Goal: Communication & Community: Answer question/provide support

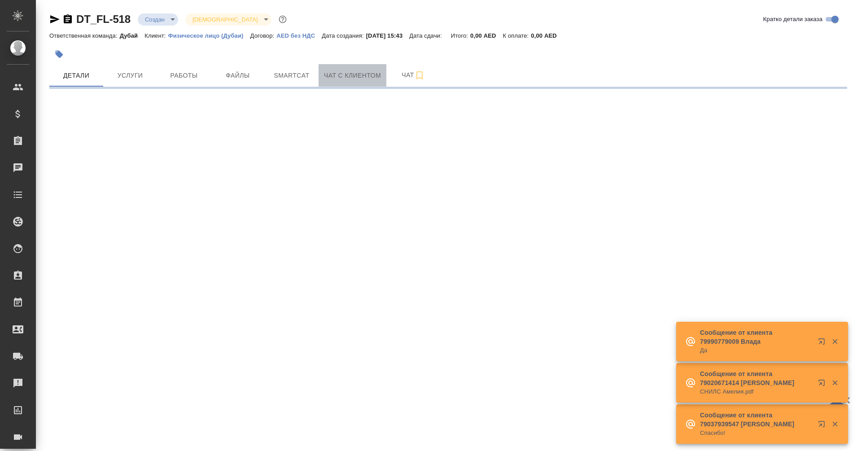
click at [350, 85] on button "Чат с клиентом" at bounding box center [353, 75] width 68 height 22
select select "RU"
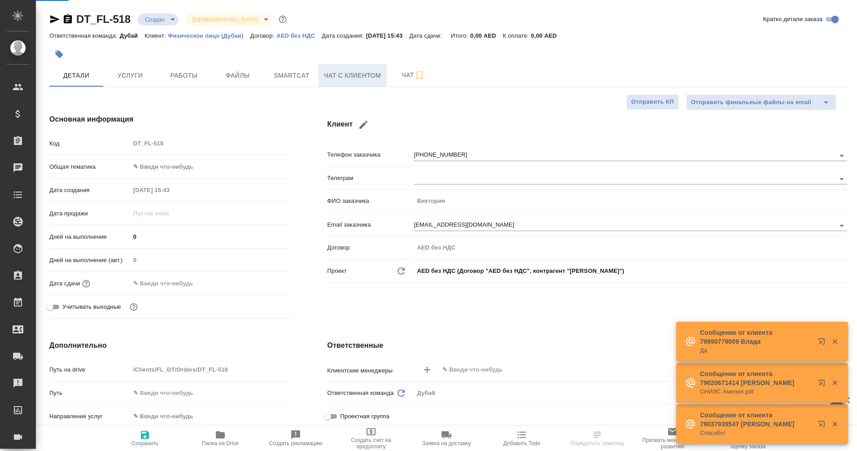
type textarea "x"
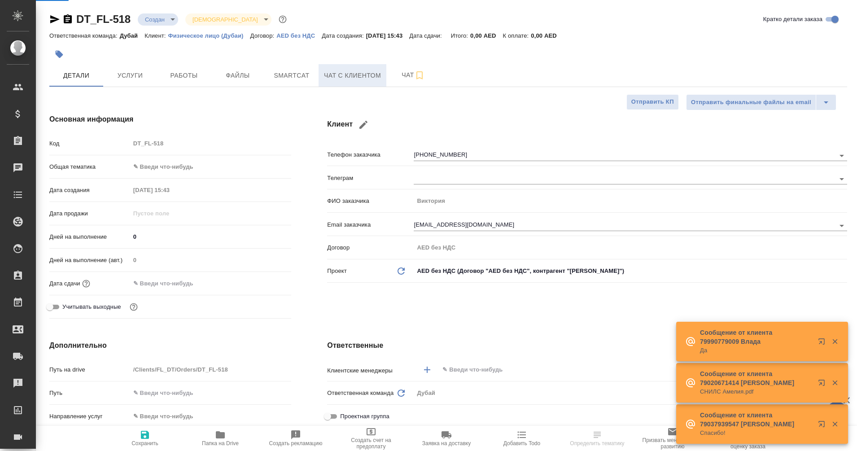
type textarea "x"
type input "Гудина Александра"
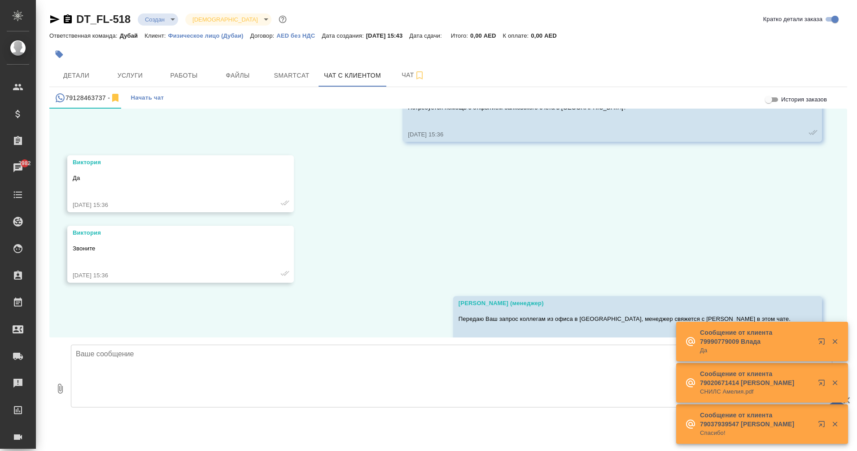
scroll to position [69, 0]
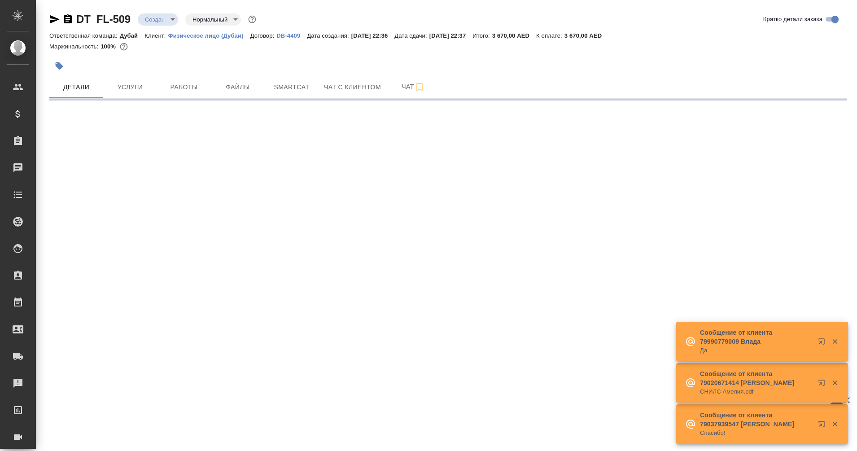
select select "RU"
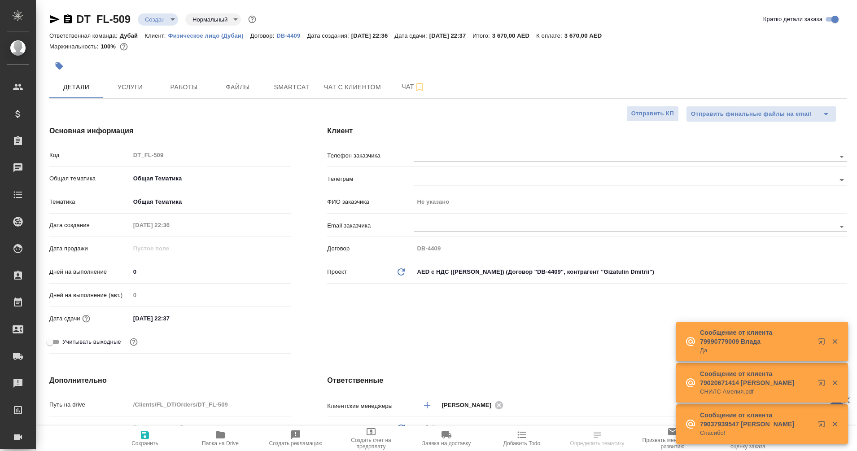
type textarea "x"
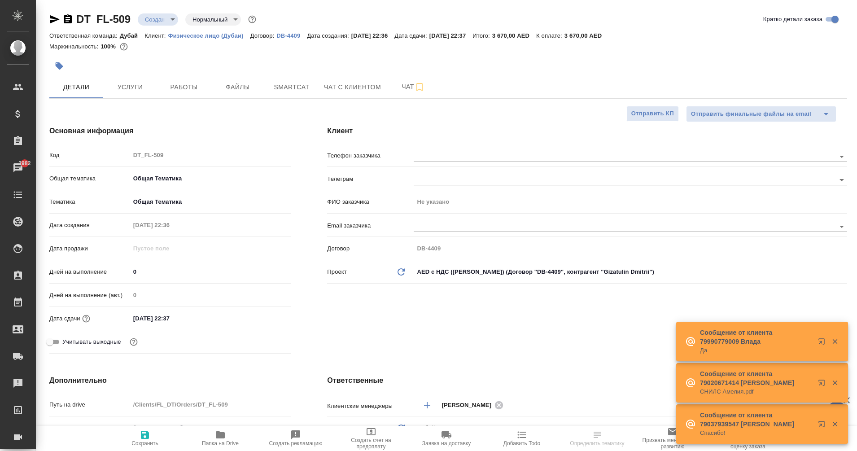
type textarea "x"
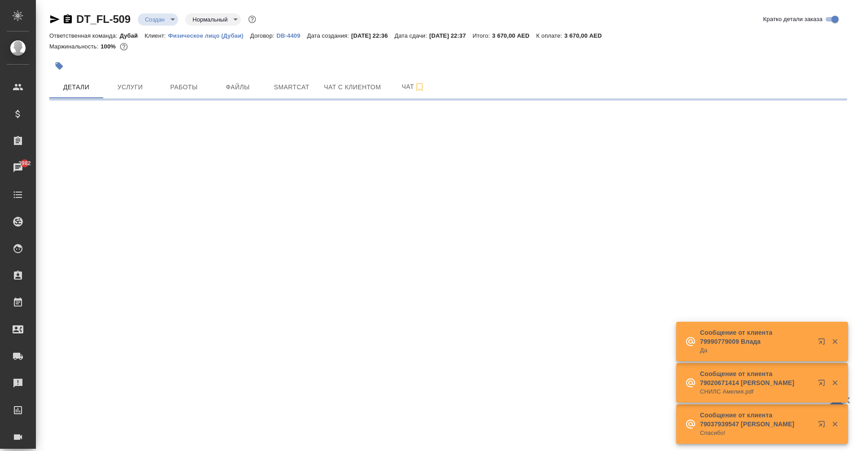
select select "RU"
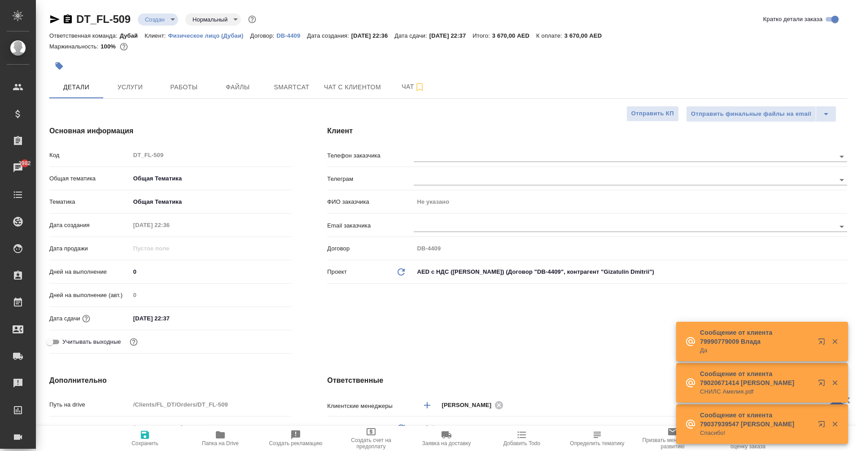
type textarea "x"
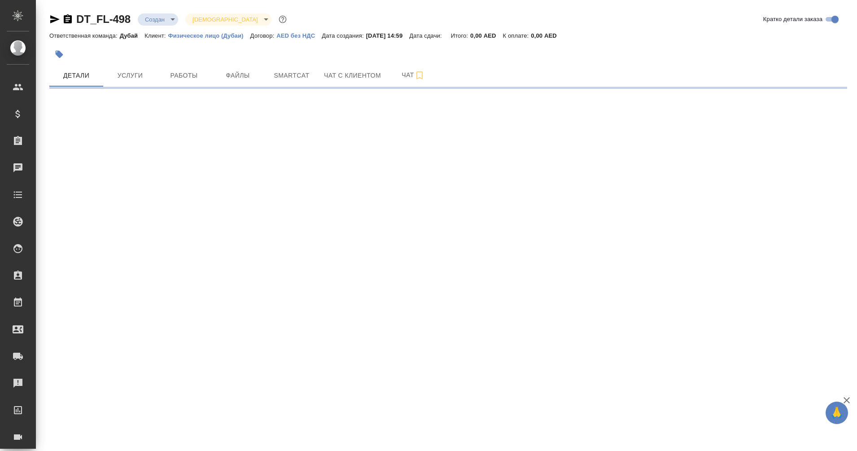
select select "RU"
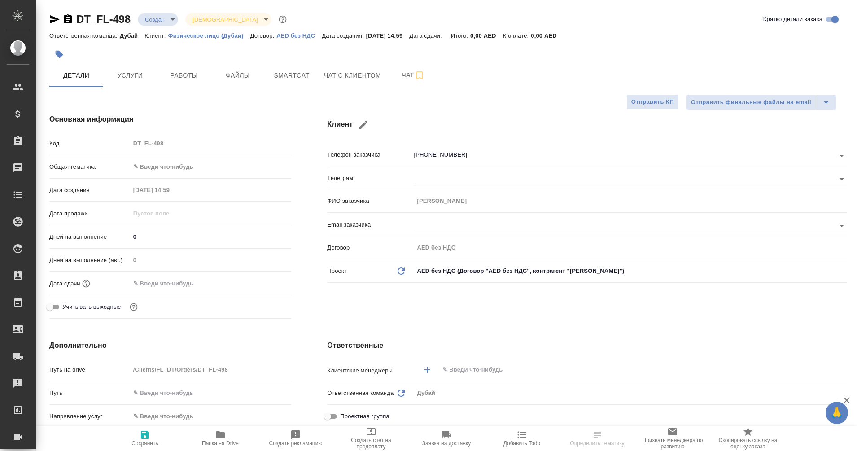
type textarea "x"
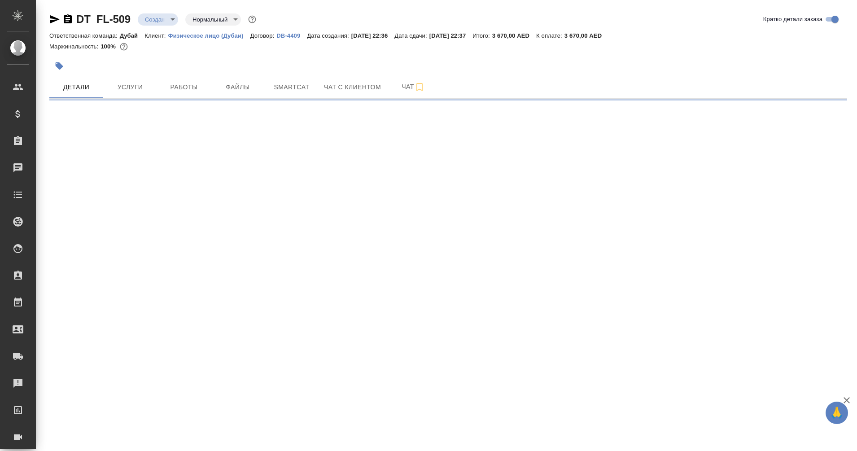
select select "RU"
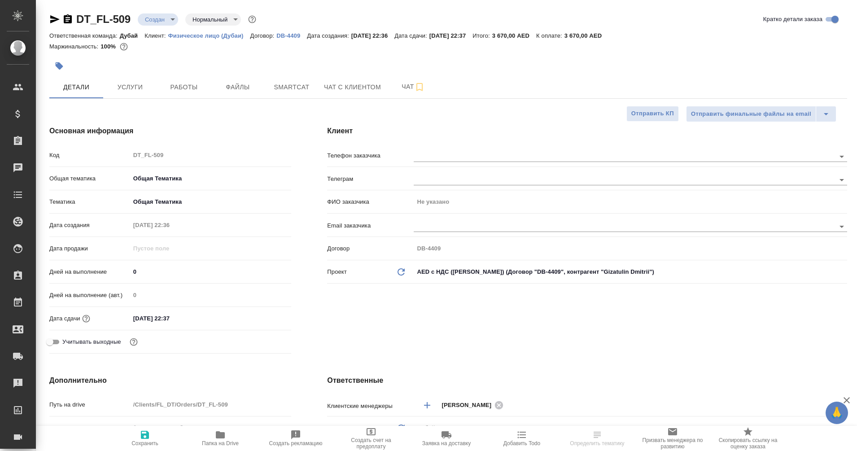
type textarea "x"
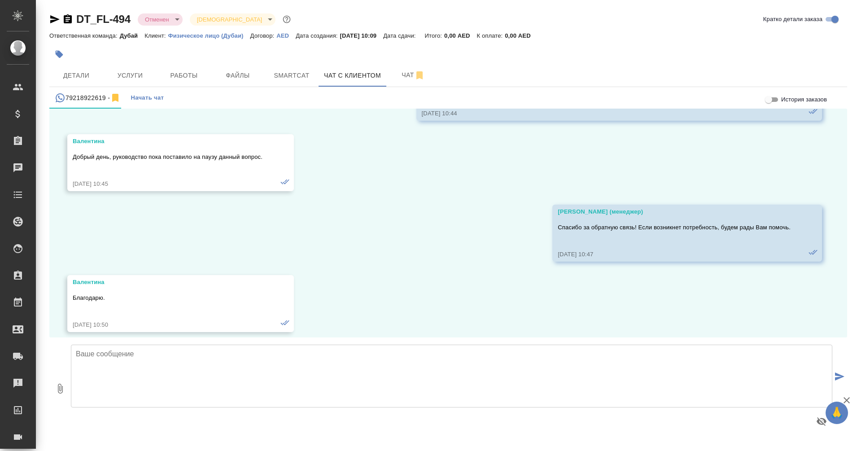
scroll to position [806, 0]
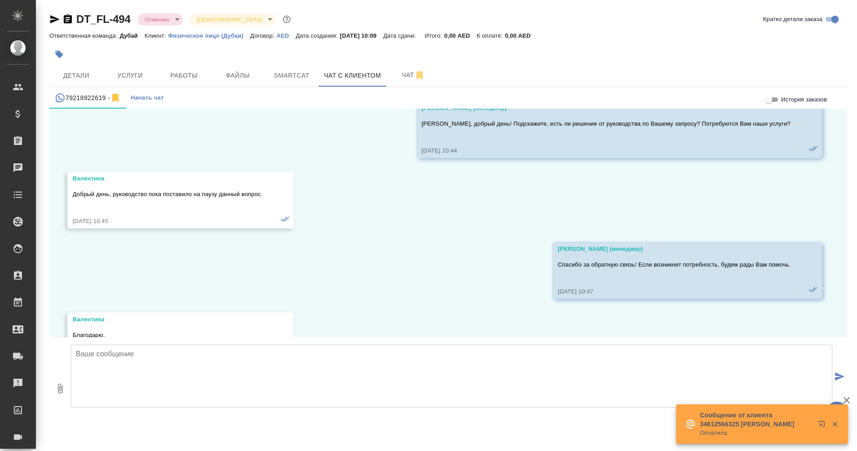
scroll to position [806, 0]
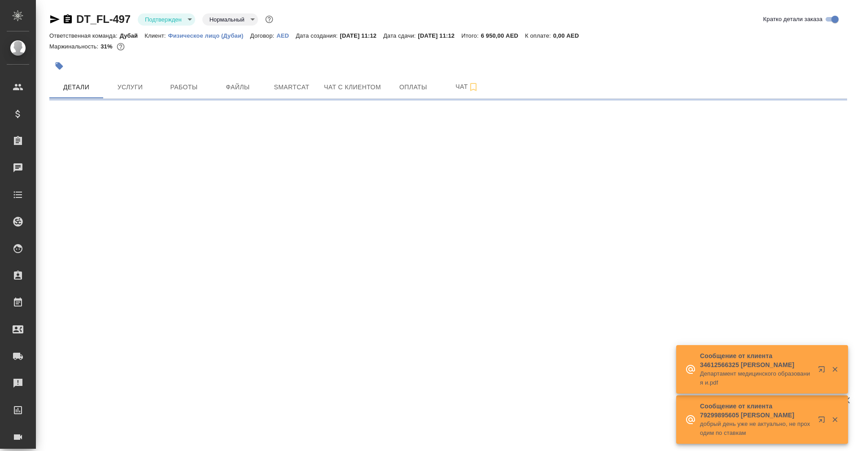
select select "RU"
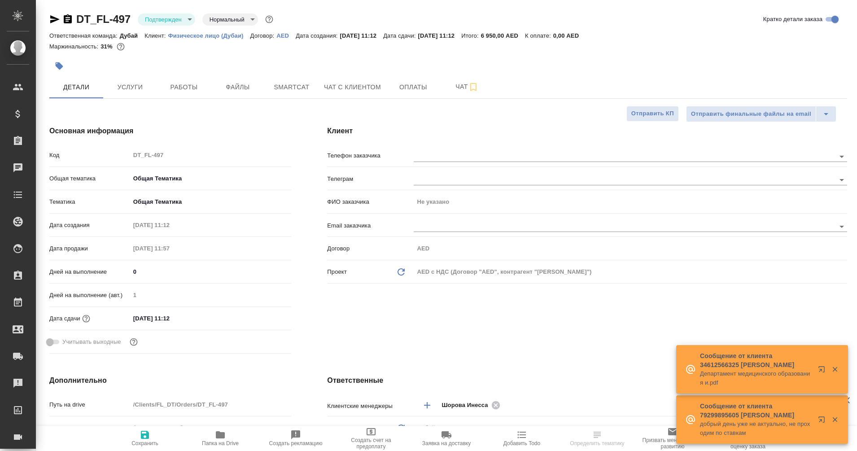
type textarea "x"
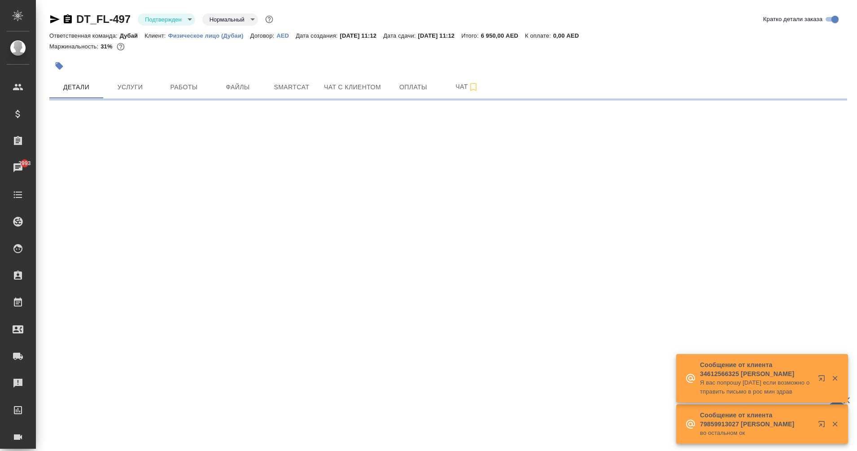
select select "RU"
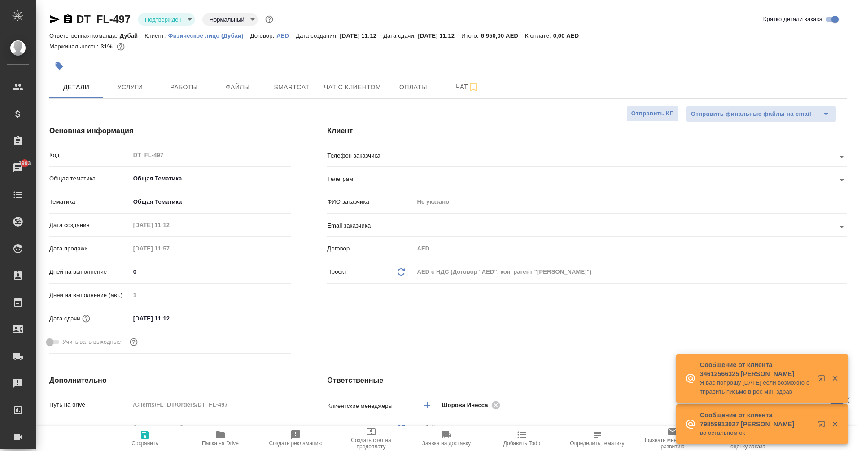
type textarea "x"
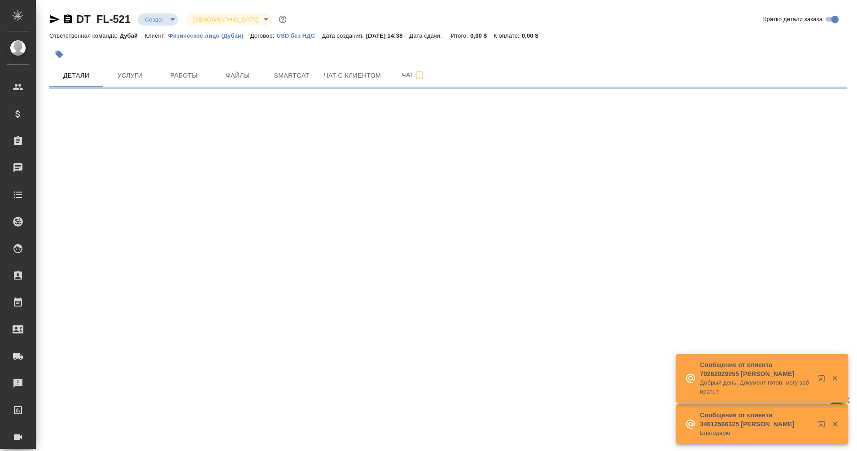
select select "RU"
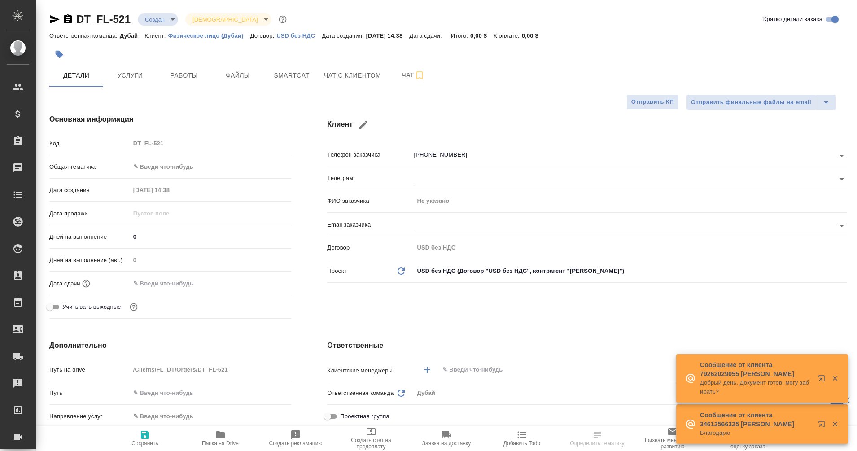
type textarea "x"
type input "[PERSON_NAME]"
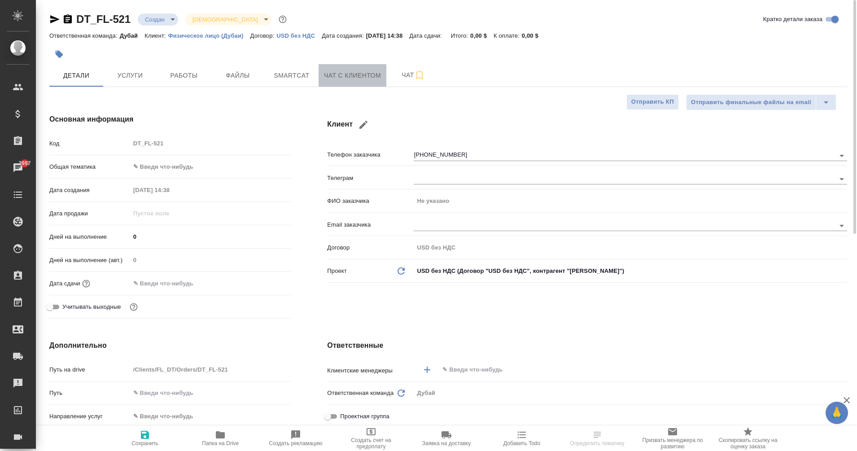
click at [364, 84] on button "Чат с клиентом" at bounding box center [353, 75] width 68 height 22
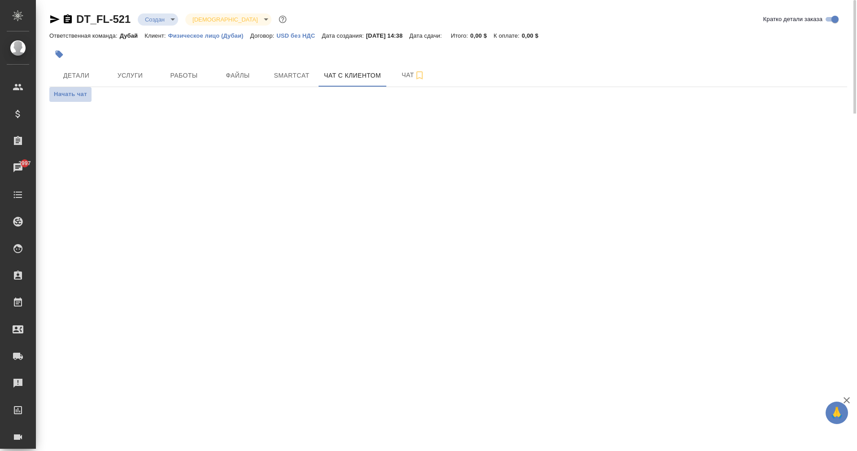
click at [80, 96] on span "Начать чат" at bounding box center [70, 94] width 33 height 10
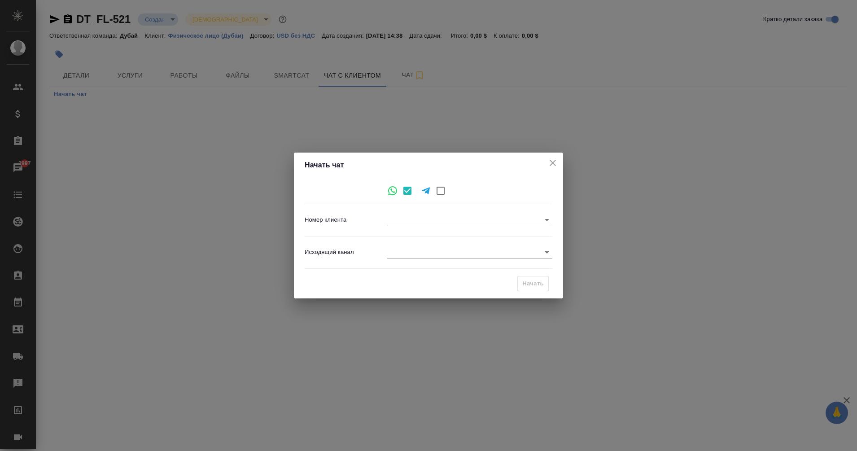
type input "883b598d3e24b50a5d29298c"
click at [554, 165] on icon "close" at bounding box center [553, 163] width 6 height 6
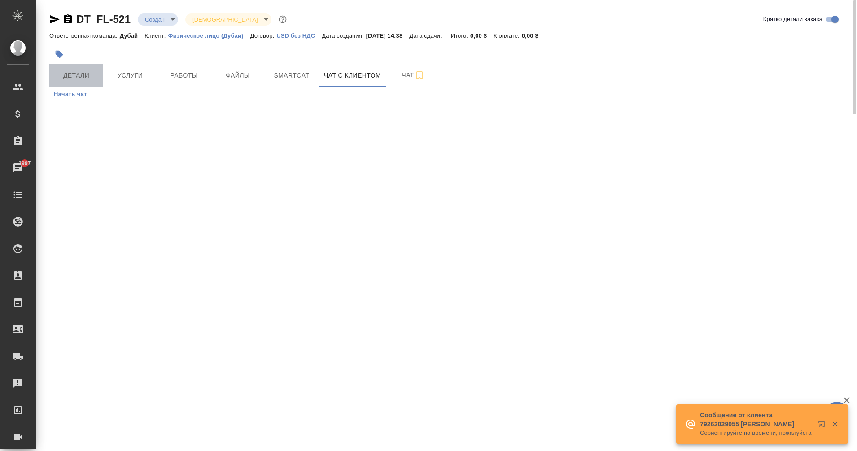
click at [80, 84] on button "Детали" at bounding box center [76, 75] width 54 height 22
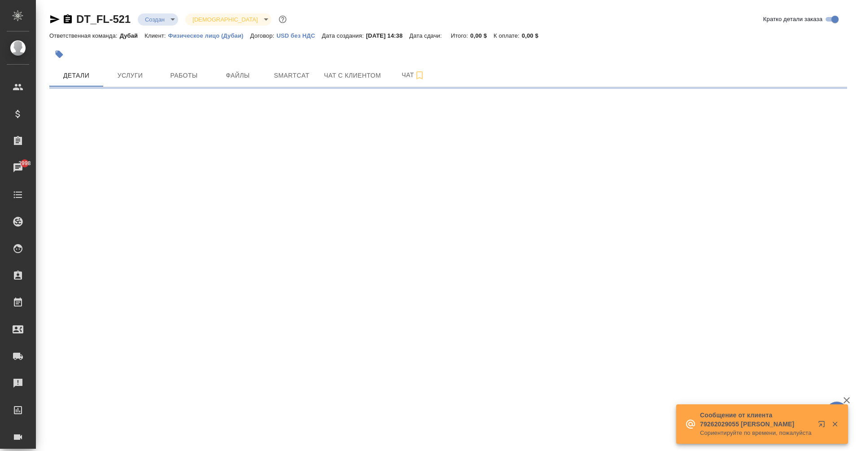
select select "RU"
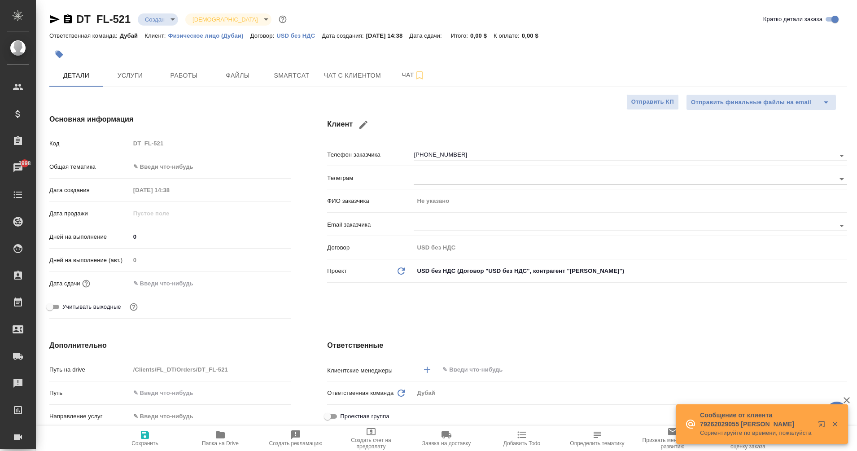
type textarea "x"
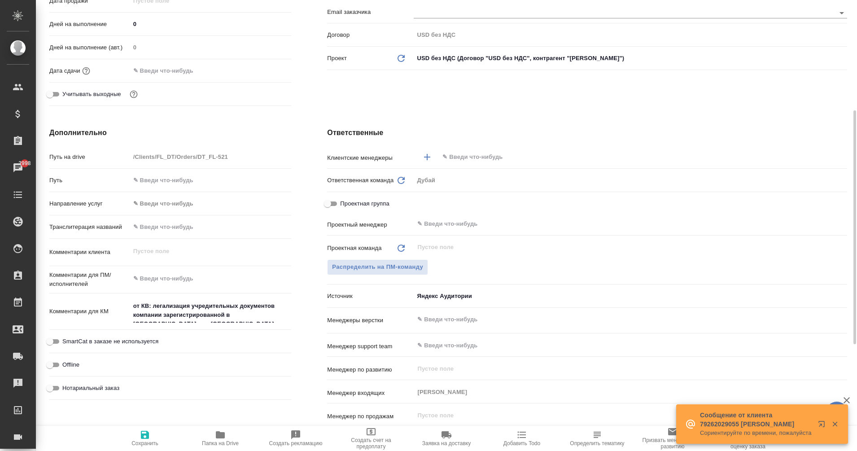
scroll to position [213, 0]
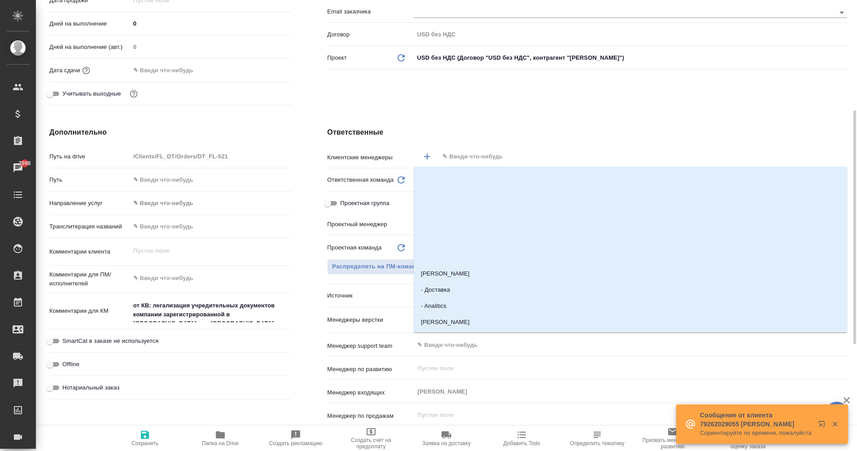
click at [464, 153] on input "text" at bounding box center [628, 156] width 373 height 11
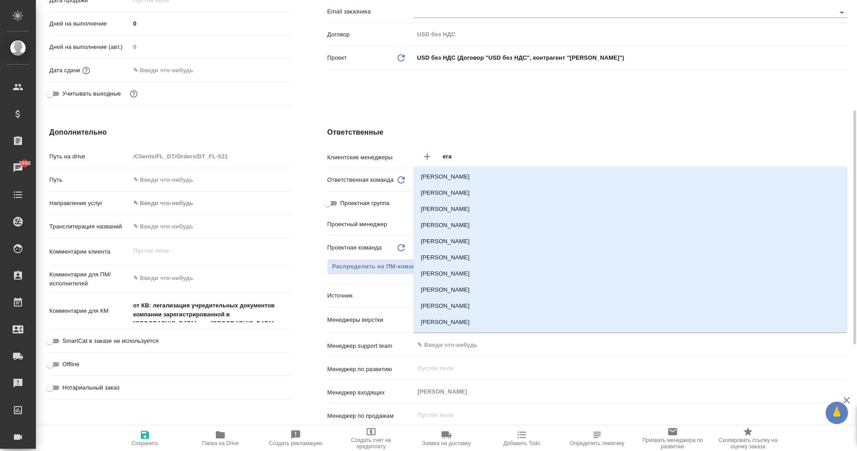
type input "еган"
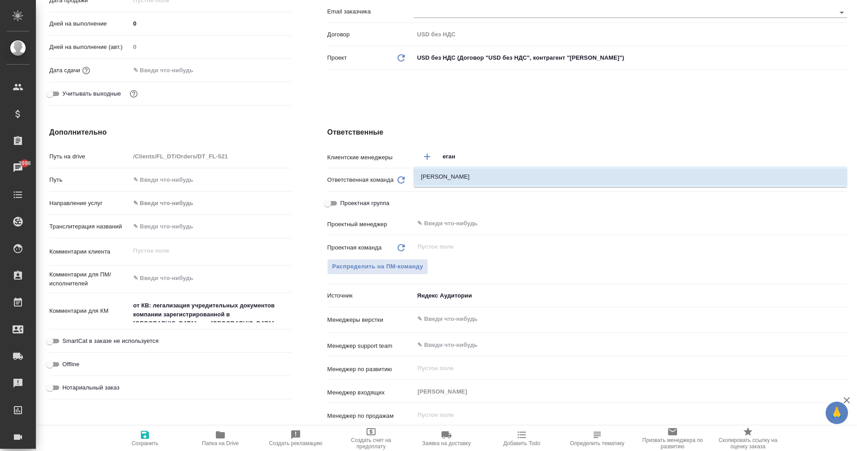
click at [461, 180] on li "[PERSON_NAME]" at bounding box center [631, 177] width 434 height 16
type textarea "x"
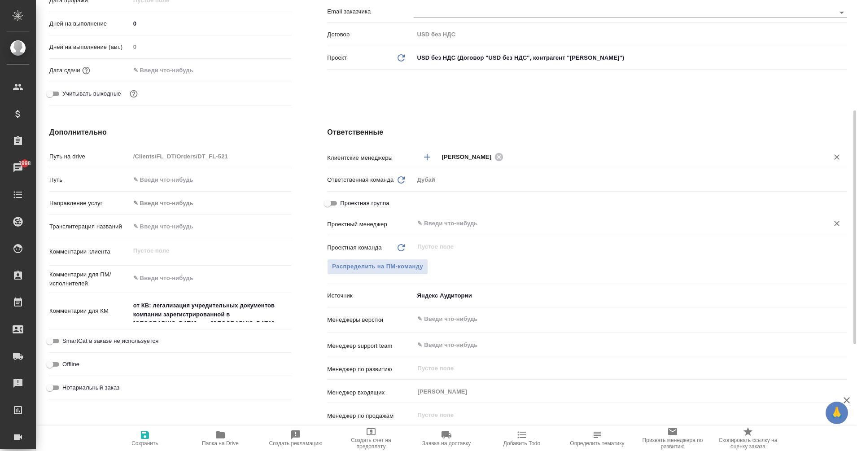
click at [449, 223] on input "text" at bounding box center [616, 223] width 398 height 11
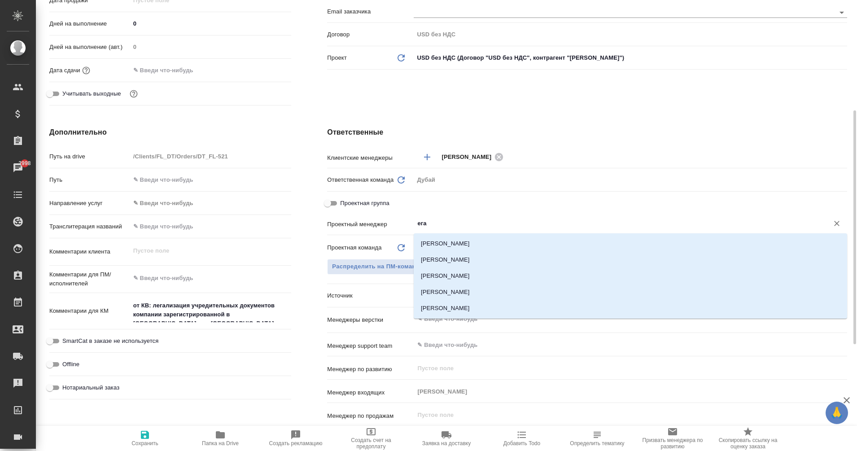
type input "еган"
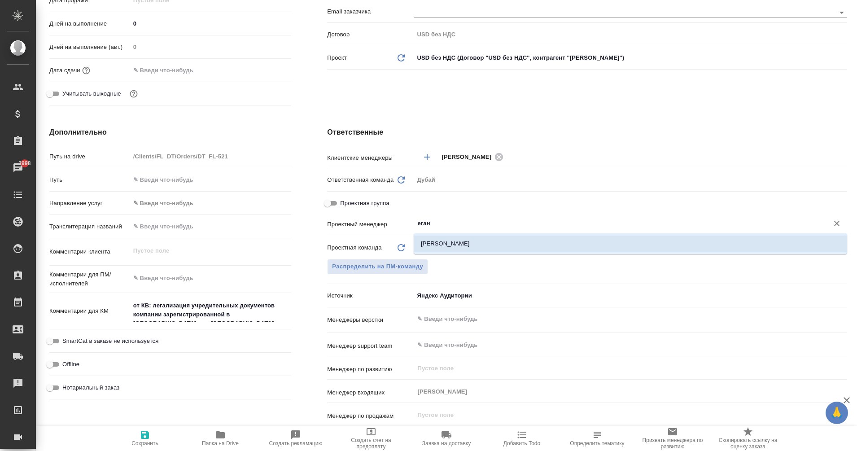
click at [468, 239] on li "Еганян Маргарита" at bounding box center [631, 244] width 434 height 16
type textarea "x"
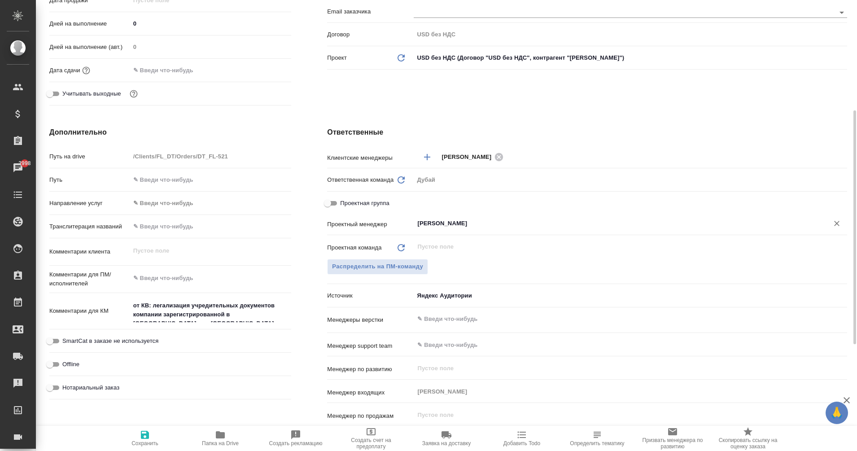
type input "Еганян Маргарита"
click at [137, 433] on span "Сохранить" at bounding box center [145, 438] width 65 height 17
type textarea "x"
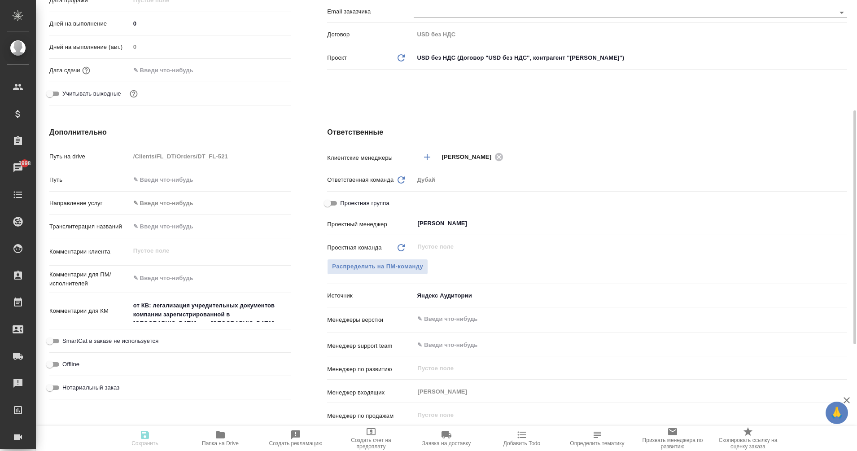
type textarea "x"
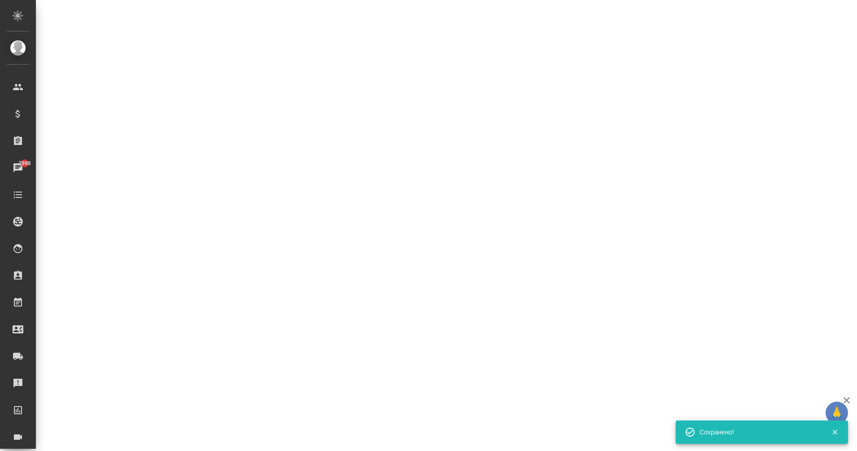
select select "RU"
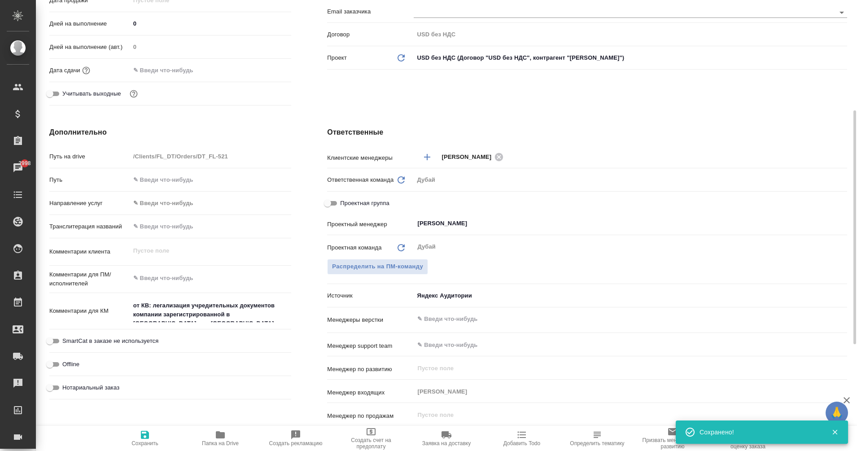
type textarea "x"
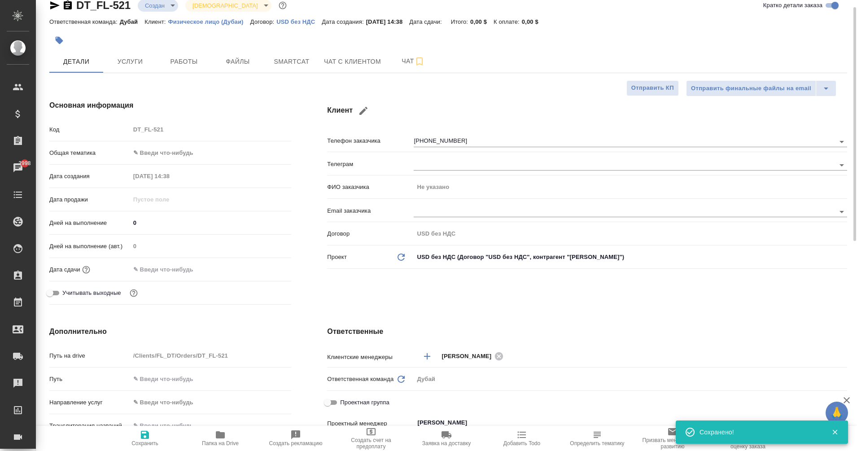
scroll to position [0, 0]
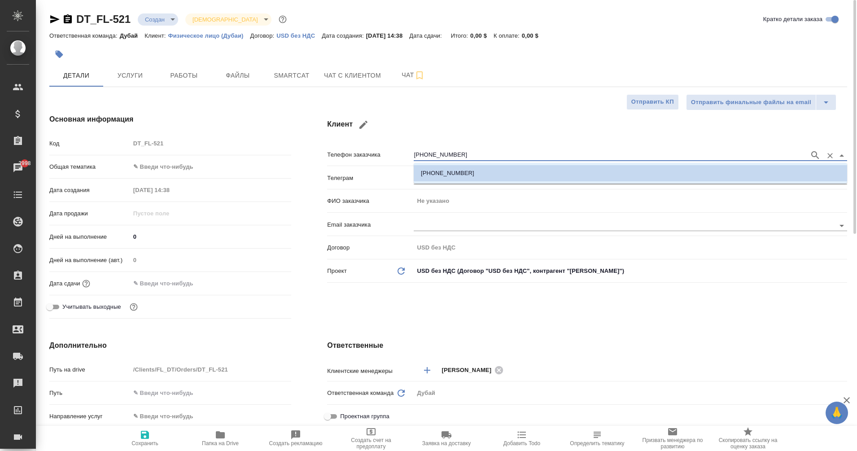
drag, startPoint x: 458, startPoint y: 153, endPoint x: 402, endPoint y: 161, distance: 56.3
click at [402, 161] on div "Телефон заказчика +74955160670" at bounding box center [587, 154] width 520 height 16
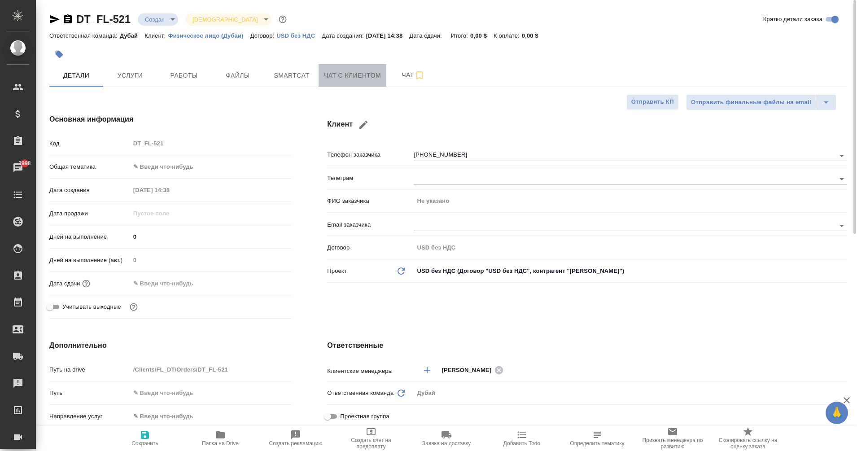
click at [351, 74] on span "Чат с клиентом" at bounding box center [352, 75] width 57 height 11
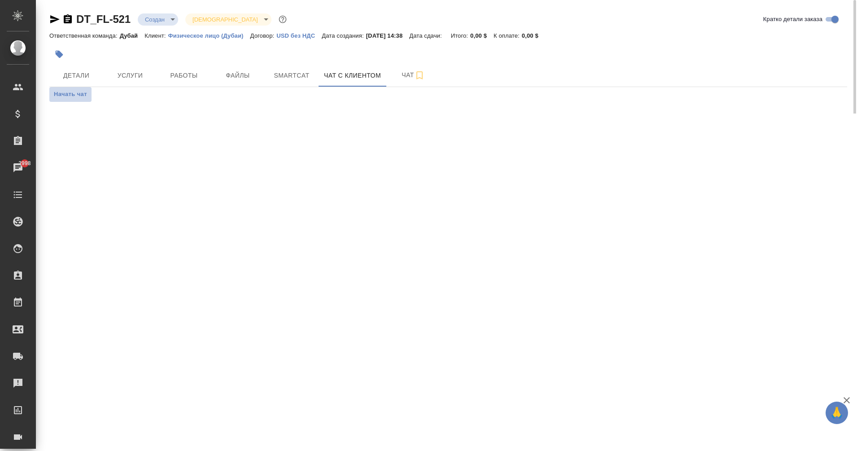
click at [74, 96] on span "Начать чат" at bounding box center [70, 94] width 33 height 10
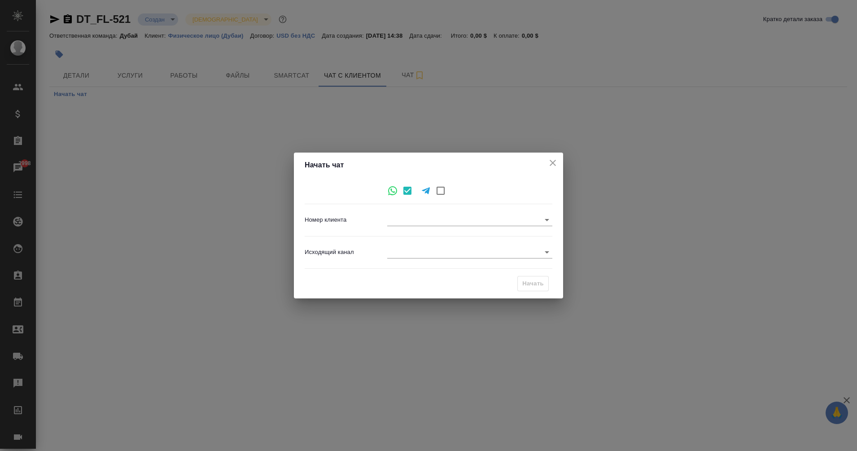
type input "883b598d3e24b50a5d29298c"
click at [421, 248] on body "🙏 .cls-1 fill:#fff; AWATERA Eganian Margarita Клиенты Спецификации Заказы 2998 …" at bounding box center [428, 225] width 857 height 451
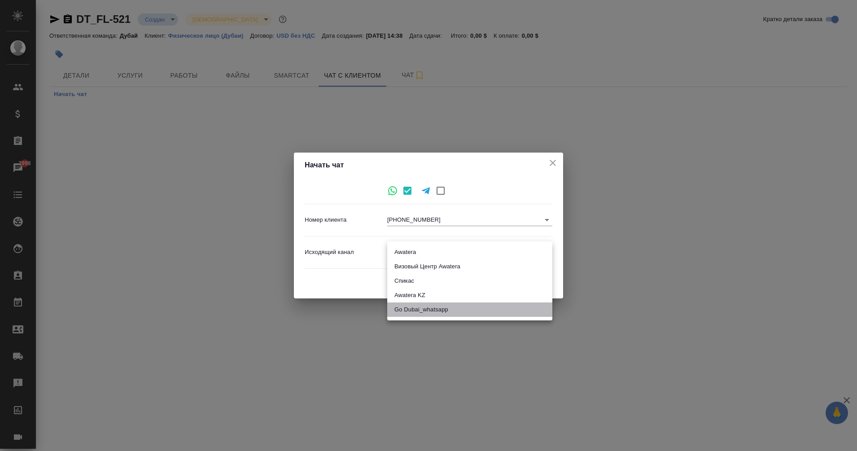
click at [429, 313] on li "Go Dubai_whatsapp" at bounding box center [469, 310] width 165 height 14
type input "9"
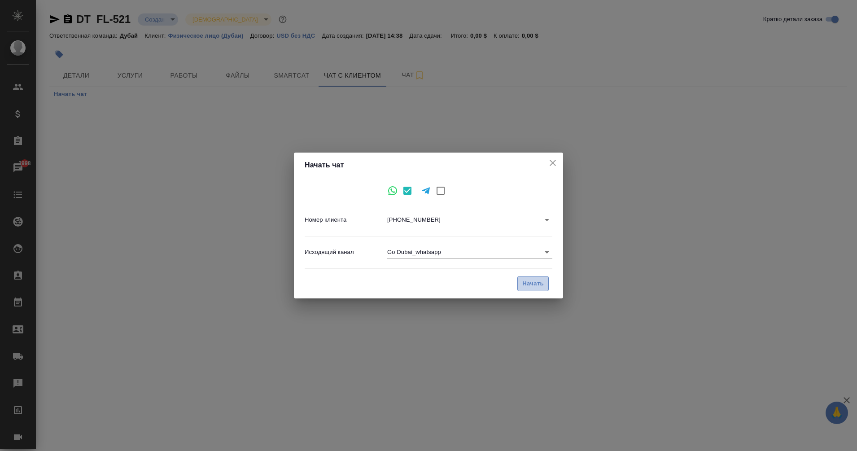
click at [535, 284] on span "Начать" at bounding box center [533, 284] width 22 height 10
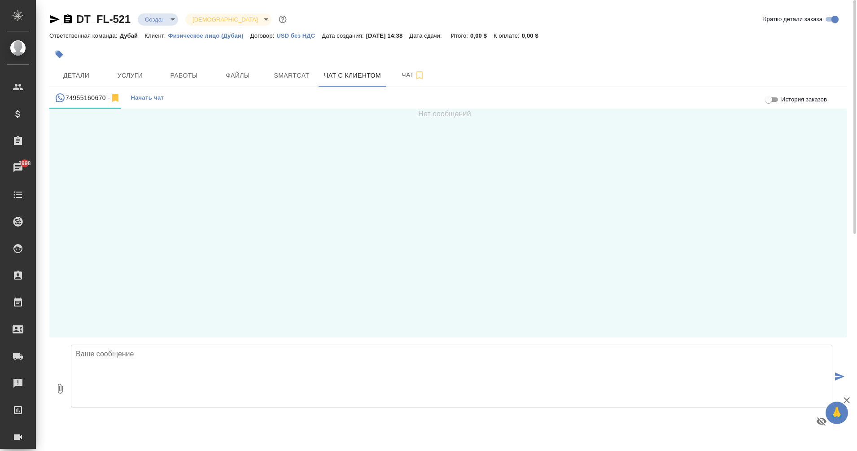
click at [123, 345] on textarea at bounding box center [452, 376] width 762 height 63
paste textarea "Здравствуйте! Меня зовут Маргарита, менеджер AWATERA. Вы оставляли заявку на са…"
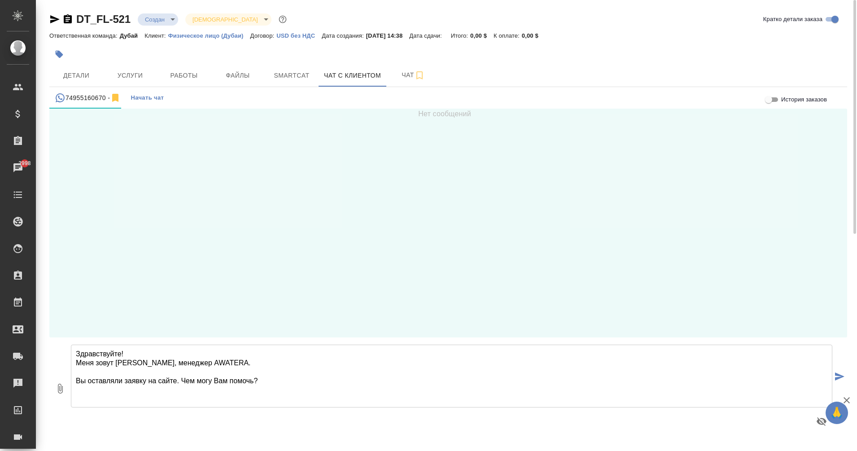
drag, startPoint x: 178, startPoint y: 380, endPoint x: 290, endPoint y: 382, distance: 112.2
click at [290, 382] on textarea "Здравствуйте! Меня зовут Маргарита, менеджер AWATERA. Вы оставляли заявку на са…" at bounding box center [452, 376] width 762 height 63
type textarea "Здравствуйте! Меня зовут Маргарита, менеджер AWATERA. Вы оставляли заявку на са…"
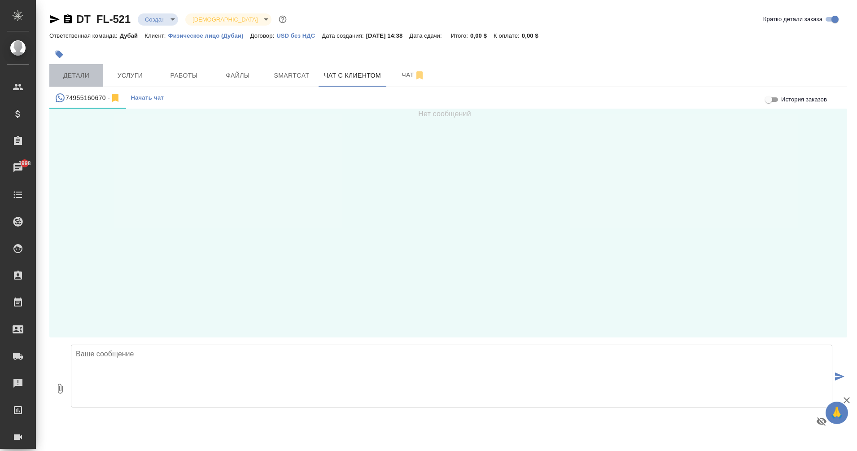
click at [79, 70] on span "Детали" at bounding box center [76, 75] width 43 height 11
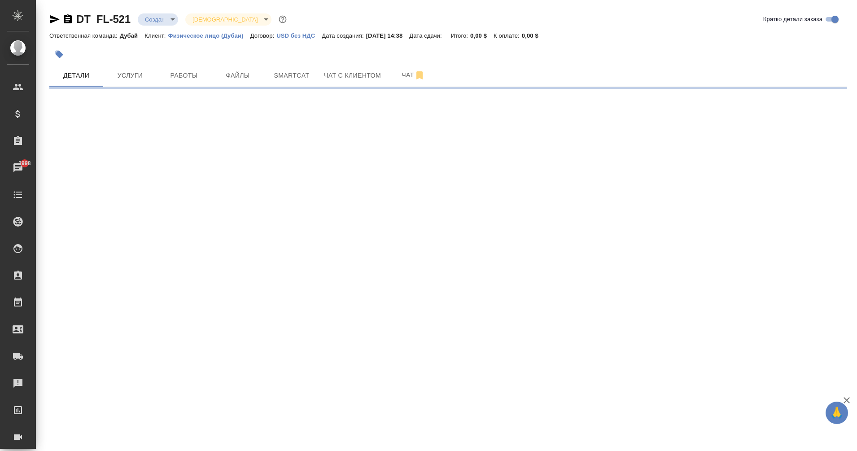
select select "RU"
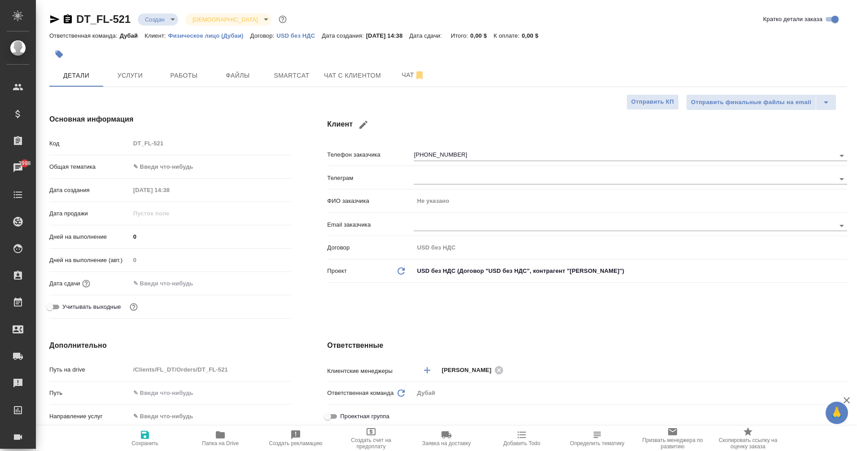
type textarea "x"
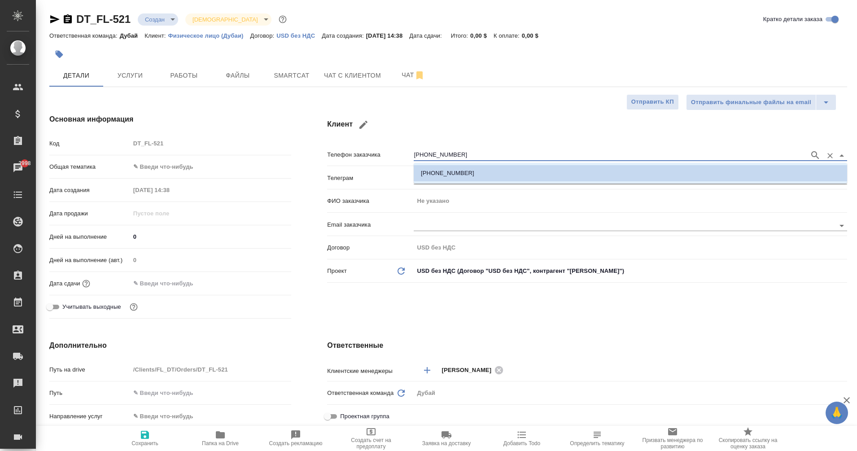
drag, startPoint x: 468, startPoint y: 156, endPoint x: 405, endPoint y: 155, distance: 63.3
click at [405, 155] on div "Телефон заказчика [PHONE_NUMBER]" at bounding box center [587, 154] width 520 height 16
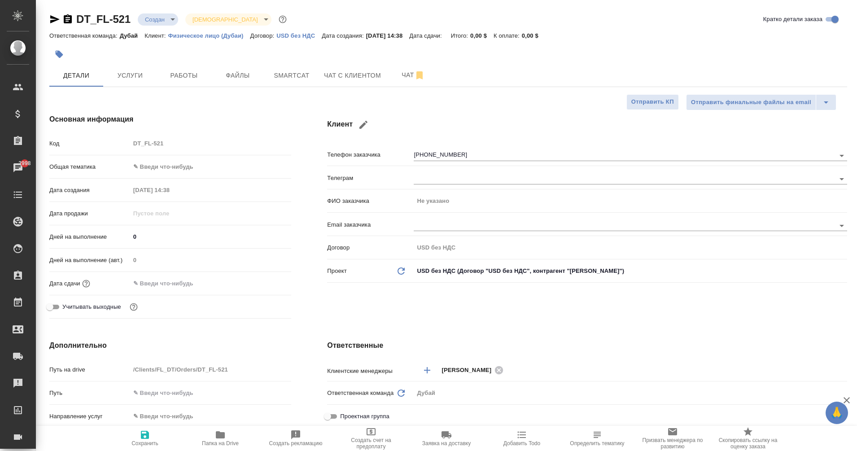
type textarea "x"
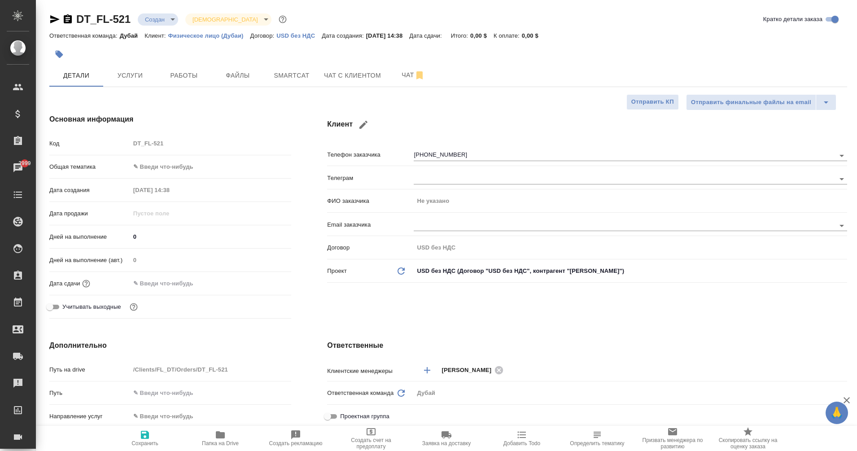
type textarea "x"
click at [466, 145] on div "Клиент Телефон заказчика [PHONE_NUMBER] Телеграм ФИО заказчика Не указано Email…" at bounding box center [587, 218] width 556 height 244
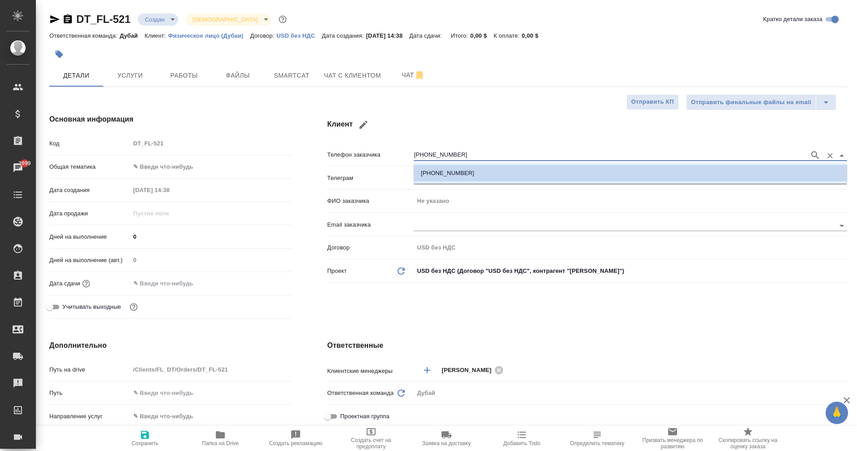
drag, startPoint x: 422, startPoint y: 155, endPoint x: 471, endPoint y: 155, distance: 48.9
click at [471, 155] on input "[PHONE_NUMBER]" at bounding box center [609, 155] width 391 height 11
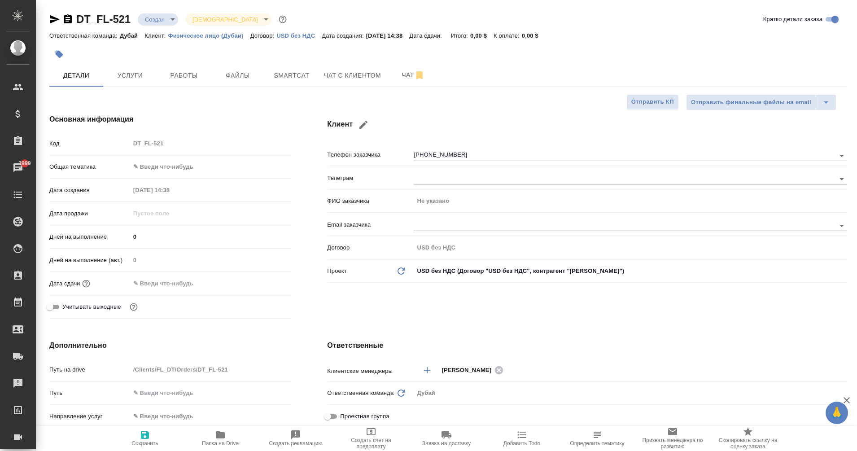
type textarea "x"
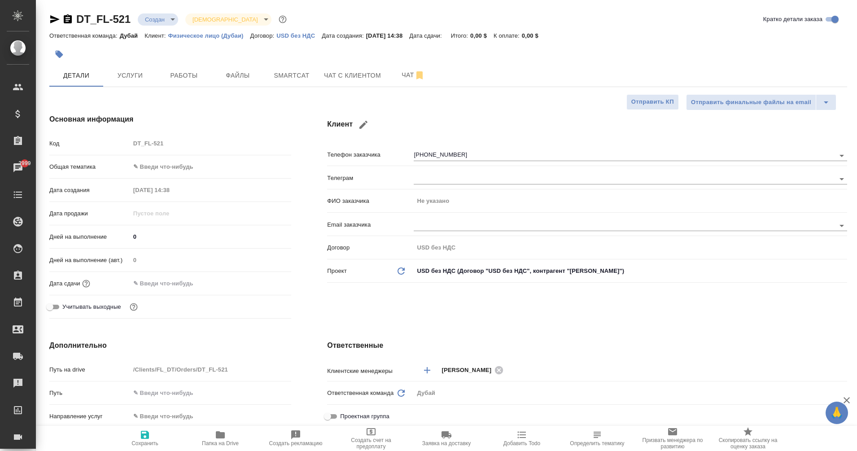
type textarea "x"
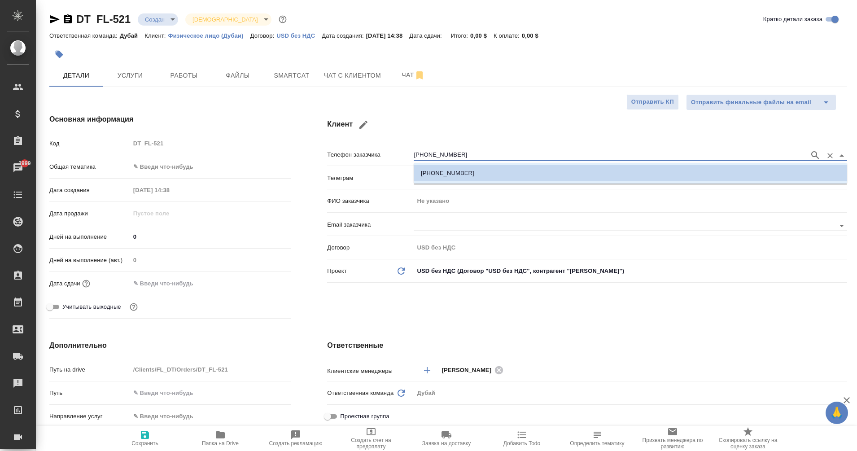
click at [478, 150] on input "[PHONE_NUMBER]" at bounding box center [609, 155] width 391 height 11
click at [481, 128] on h4 "Клиент" at bounding box center [587, 125] width 520 height 22
drag, startPoint x: 459, startPoint y: 155, endPoint x: 377, endPoint y: 158, distance: 82.2
click at [377, 158] on div "Телефон заказчика [PHONE_NUMBER]" at bounding box center [587, 154] width 520 height 16
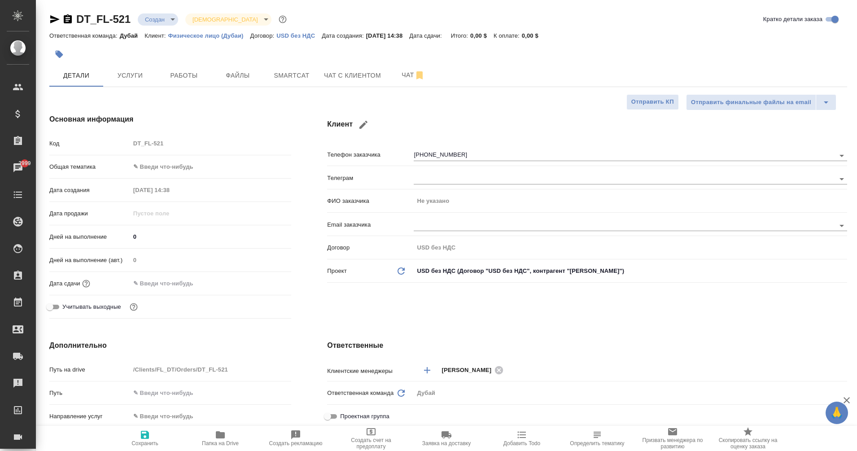
type textarea "x"
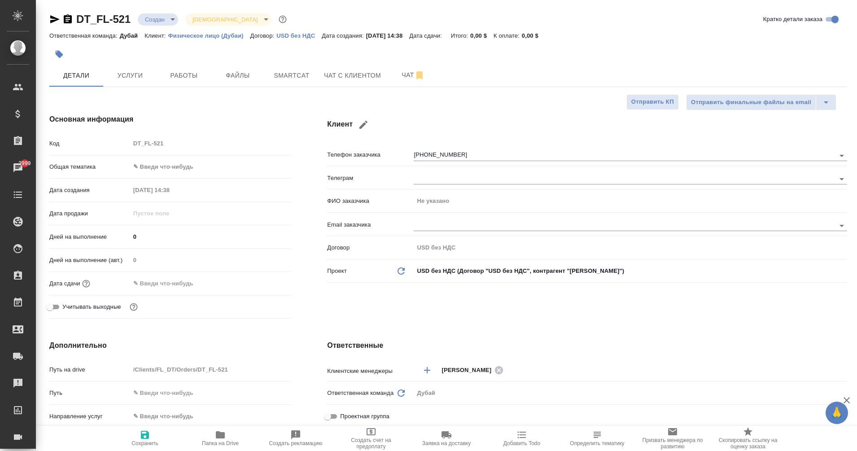
type textarea "x"
click at [72, 22] on icon "button" at bounding box center [67, 19] width 11 height 11
type textarea "x"
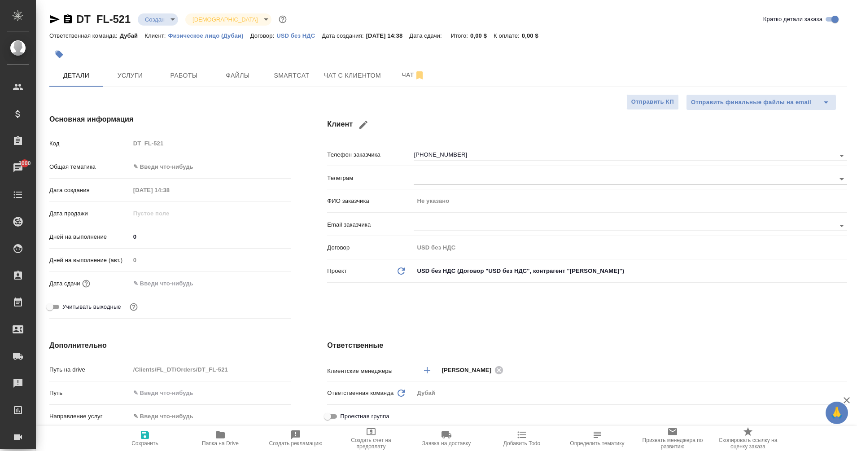
type textarea "x"
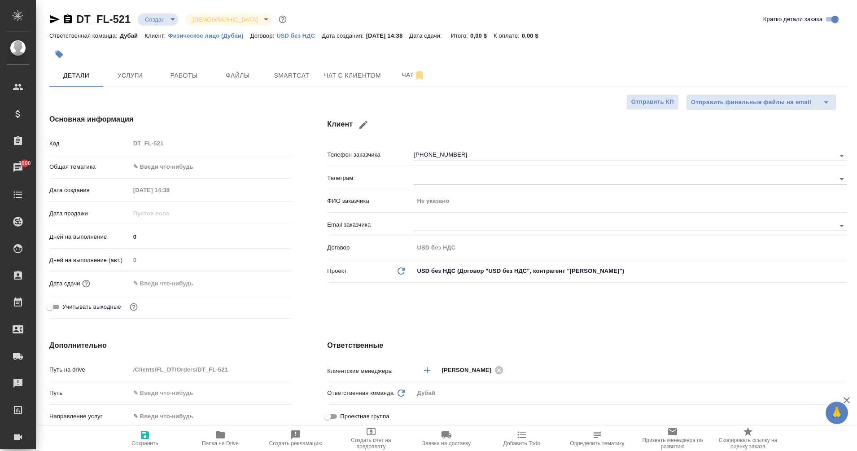
type textarea "x"
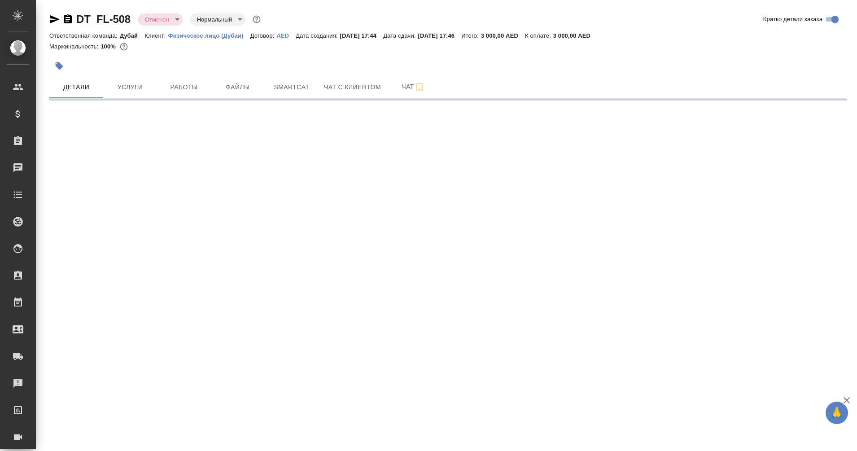
select select "RU"
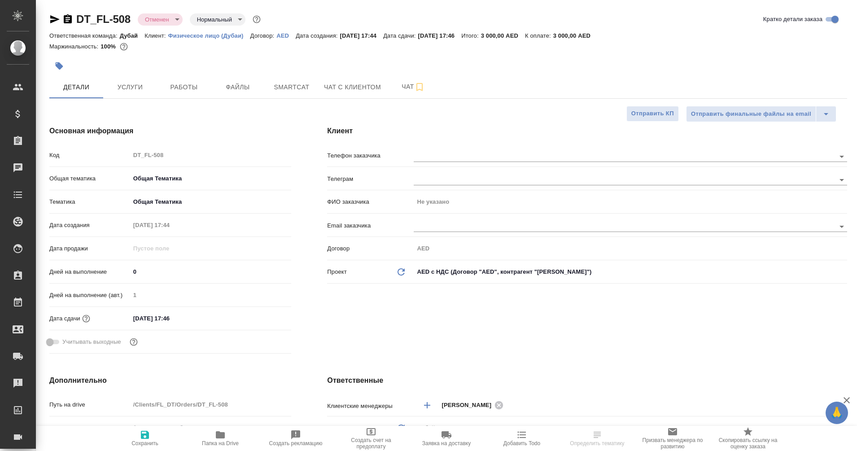
type textarea "x"
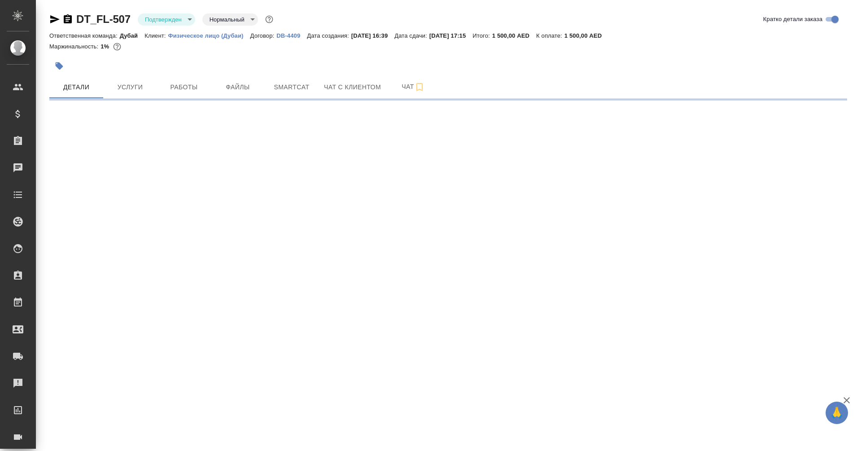
select select "RU"
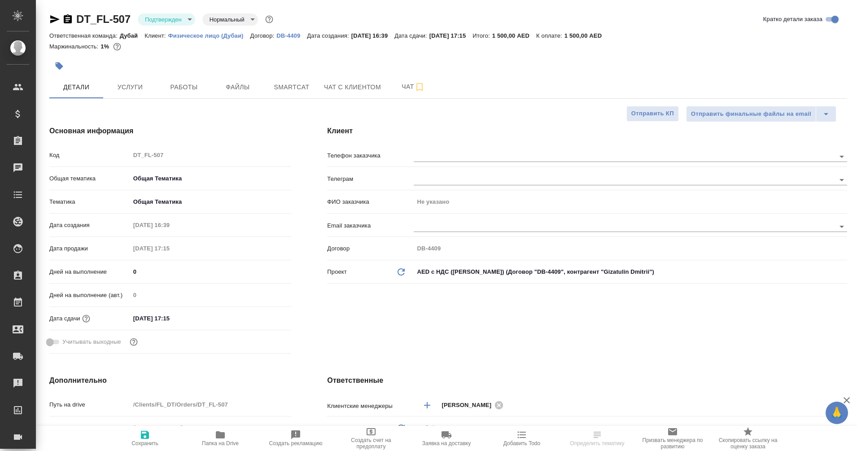
type textarea "x"
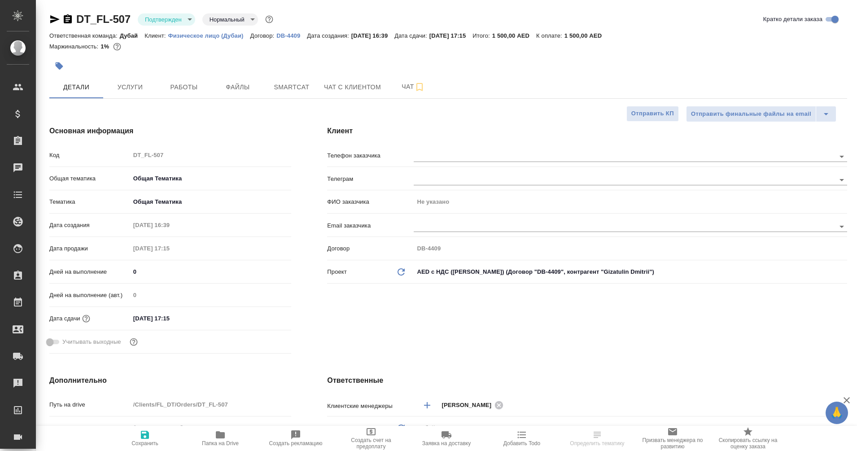
type textarea "x"
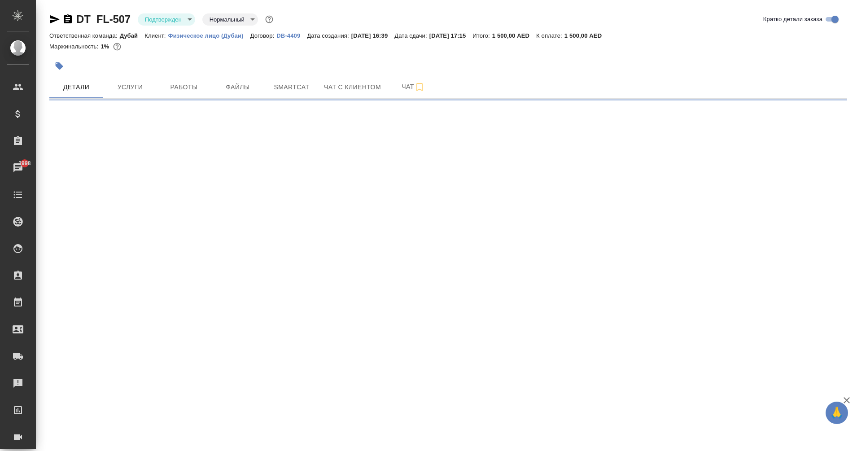
select select "RU"
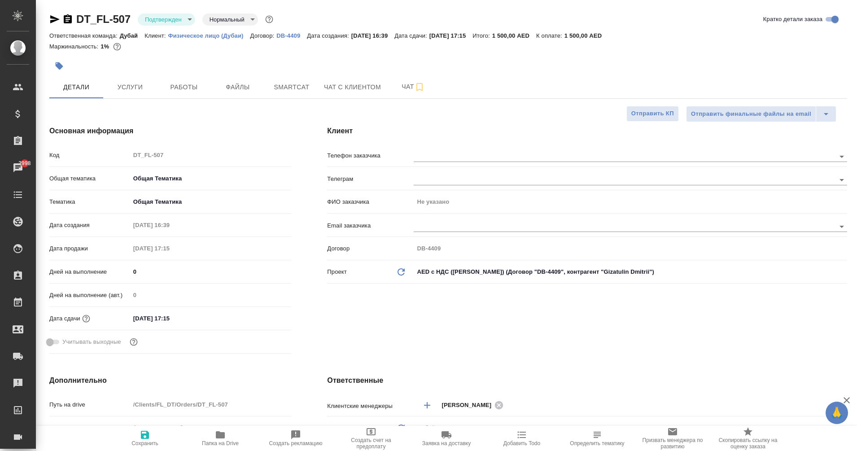
type textarea "x"
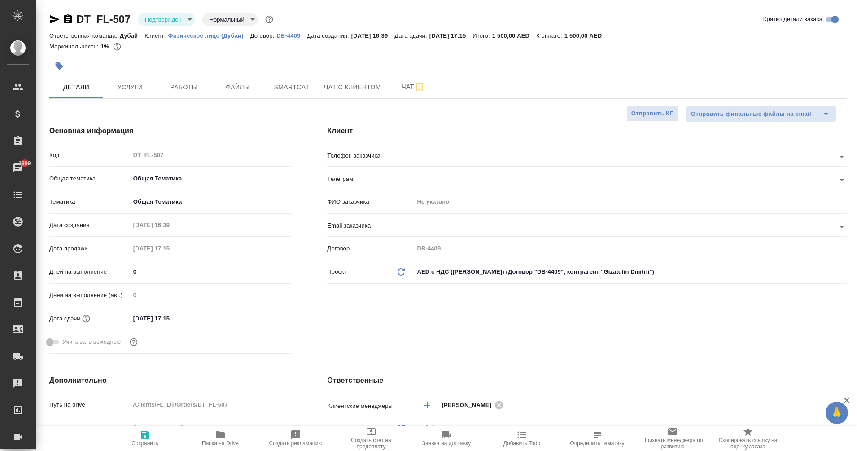
type textarea "x"
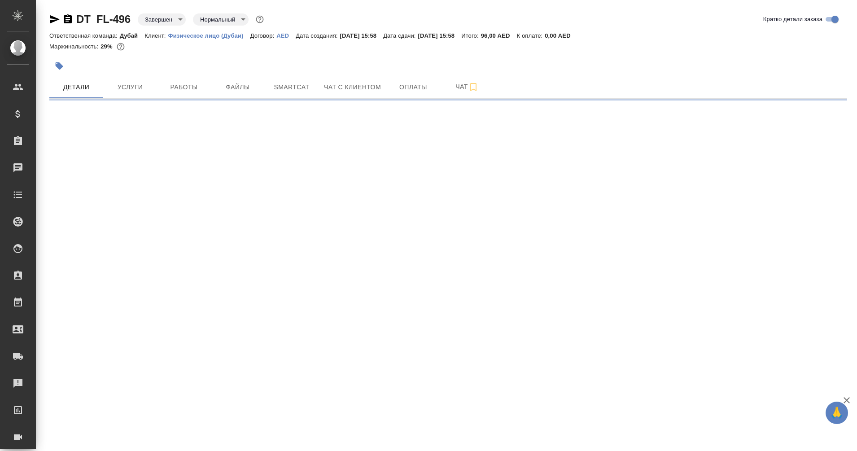
select select "RU"
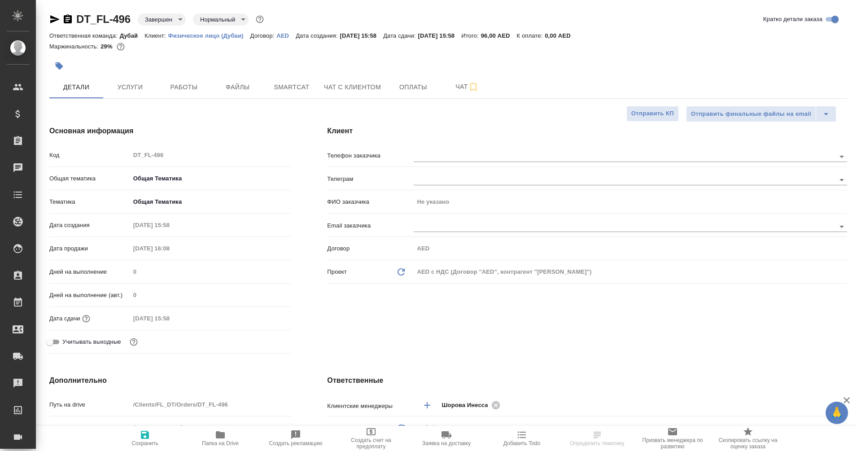
type textarea "x"
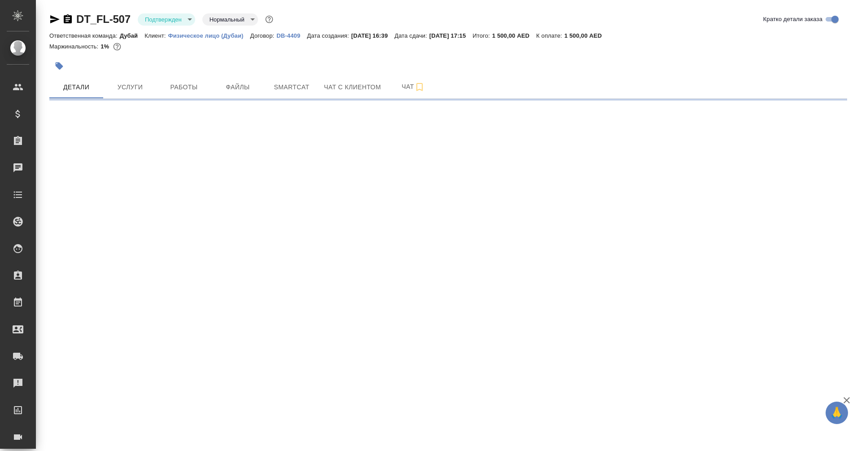
select select "RU"
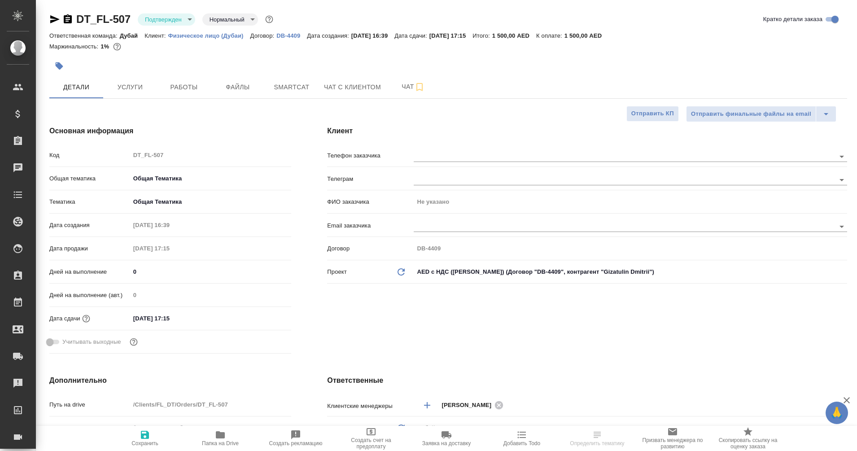
type textarea "x"
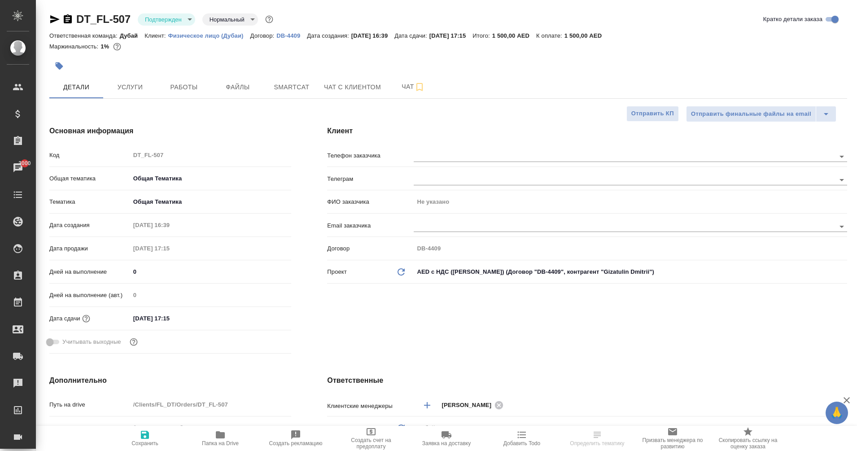
type textarea "x"
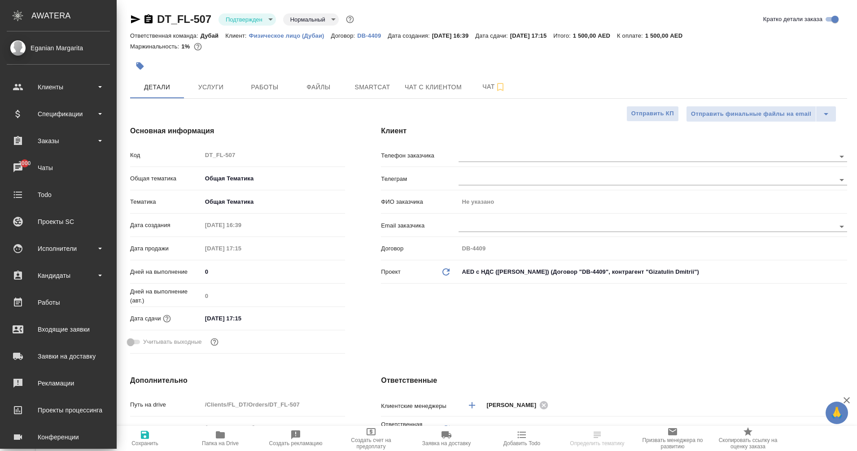
type textarea "x"
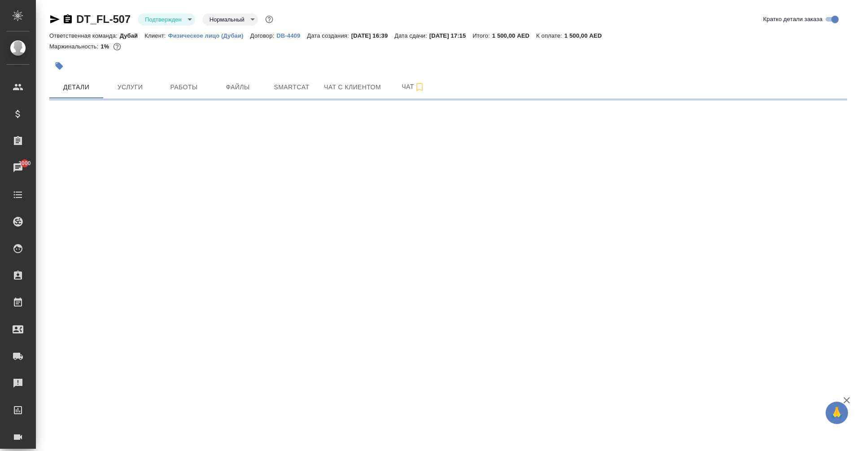
select select "RU"
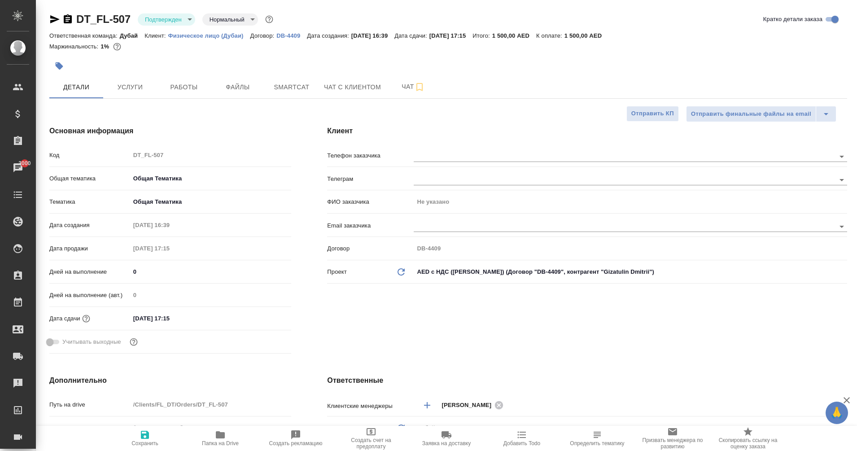
type textarea "x"
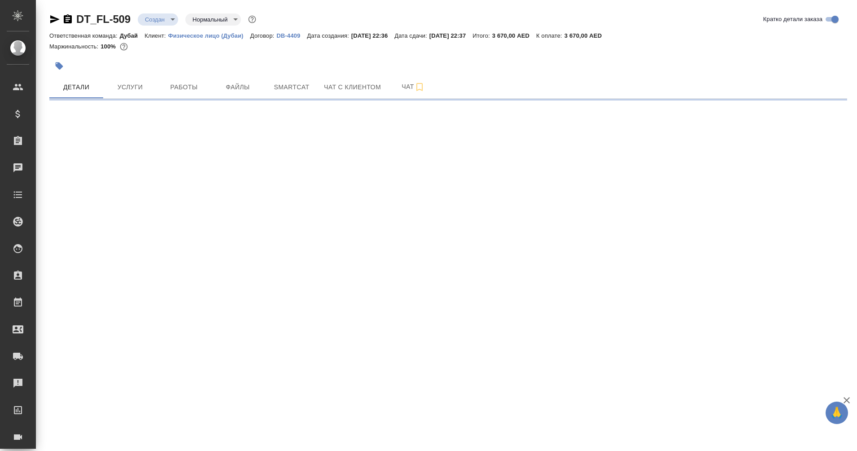
select select "RU"
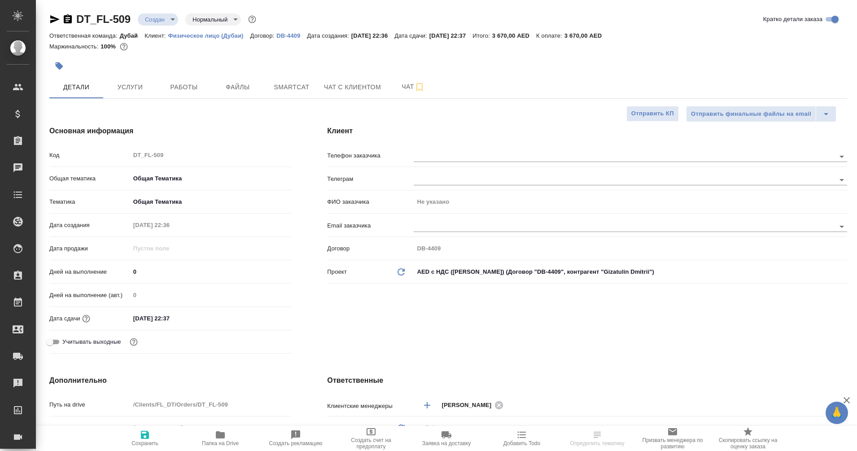
type textarea "x"
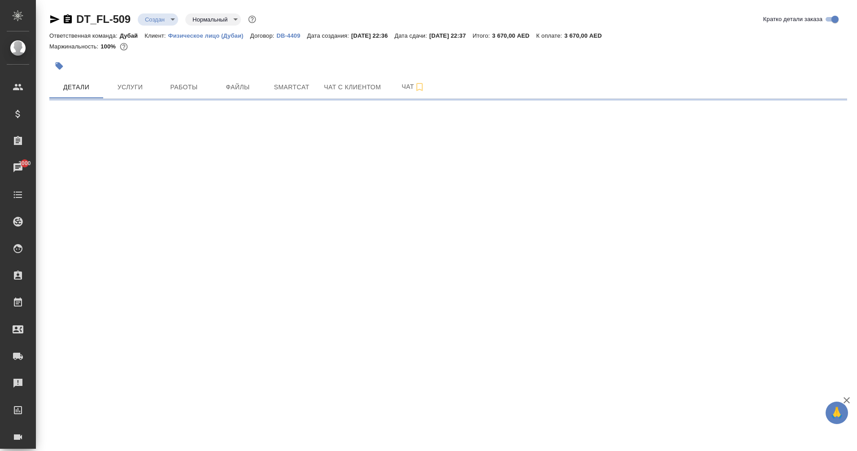
select select "RU"
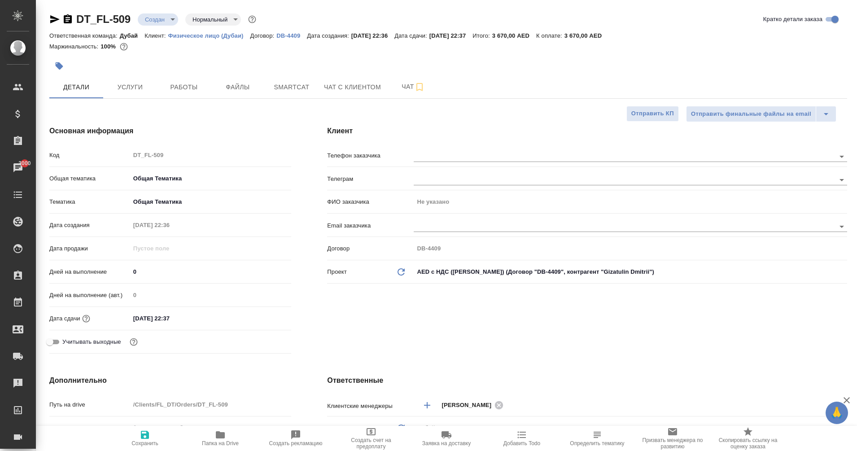
type textarea "x"
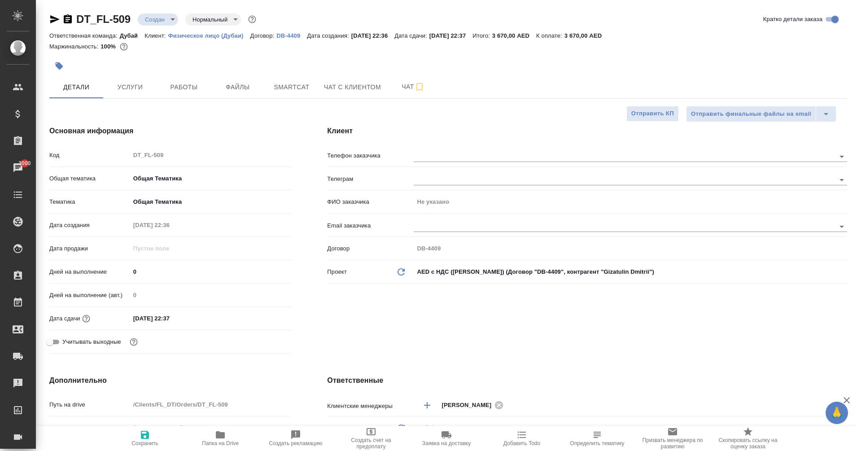
type textarea "x"
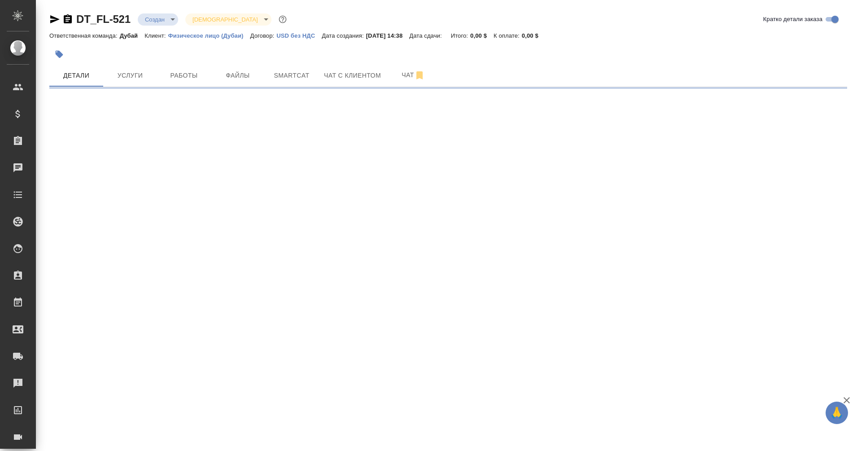
select select "RU"
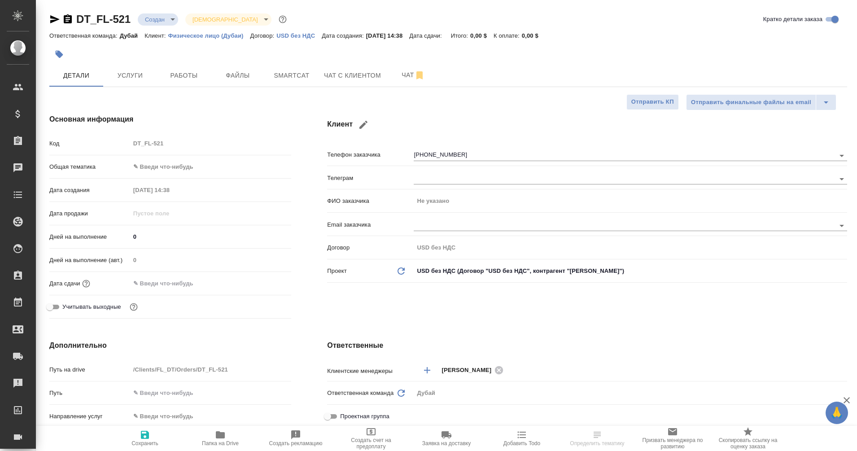
type textarea "x"
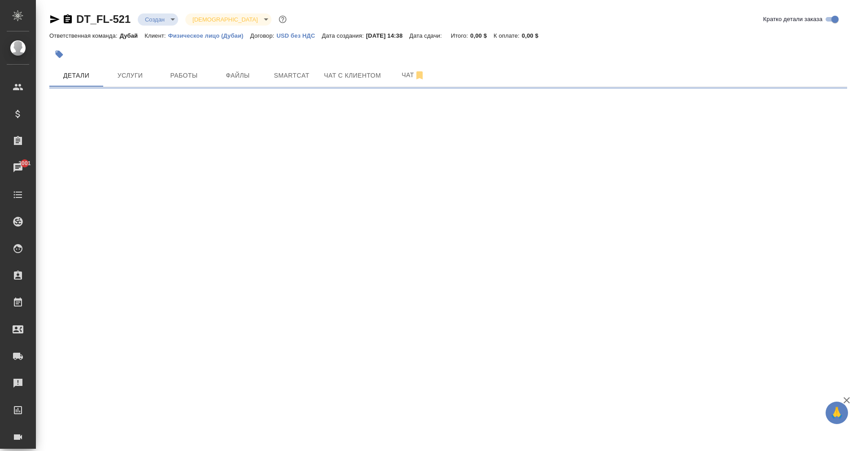
select select "RU"
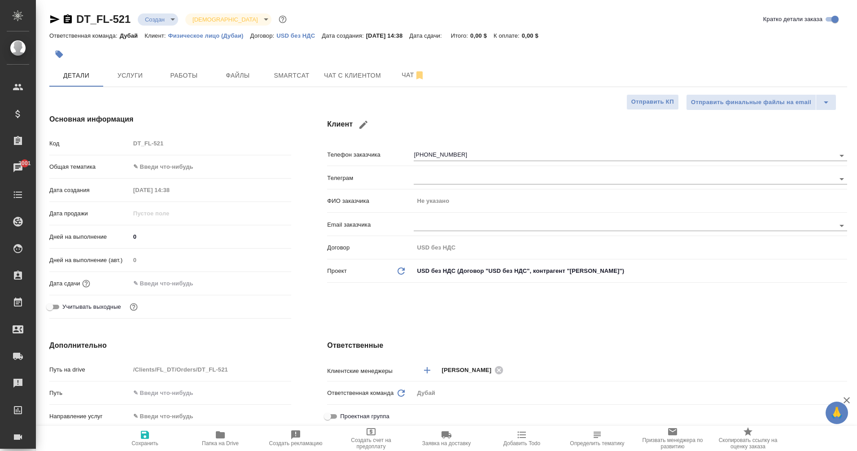
type textarea "x"
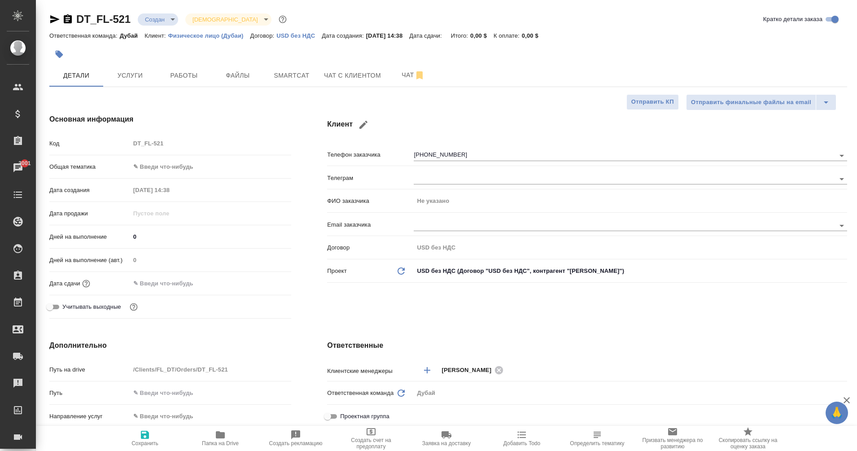
type textarea "x"
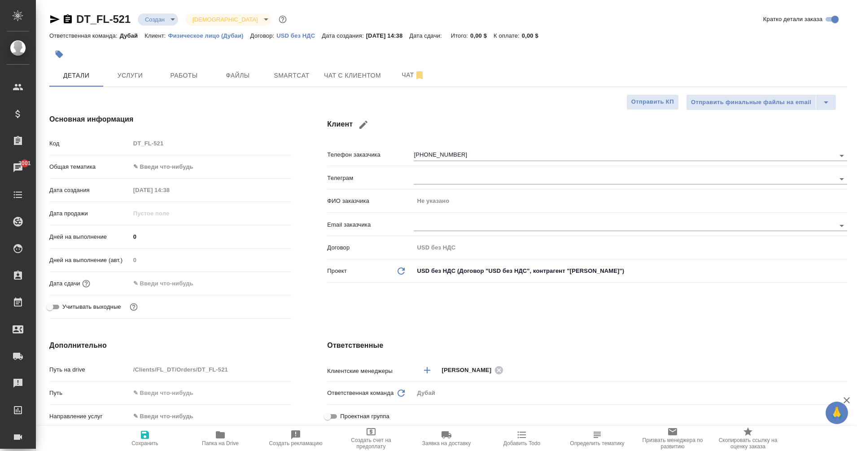
type textarea "x"
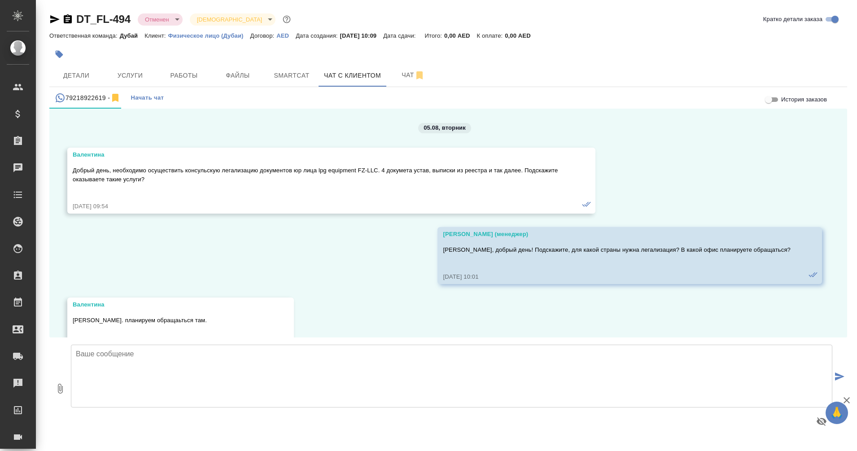
scroll to position [23, 0]
